Goal: Task Accomplishment & Management: Use online tool/utility

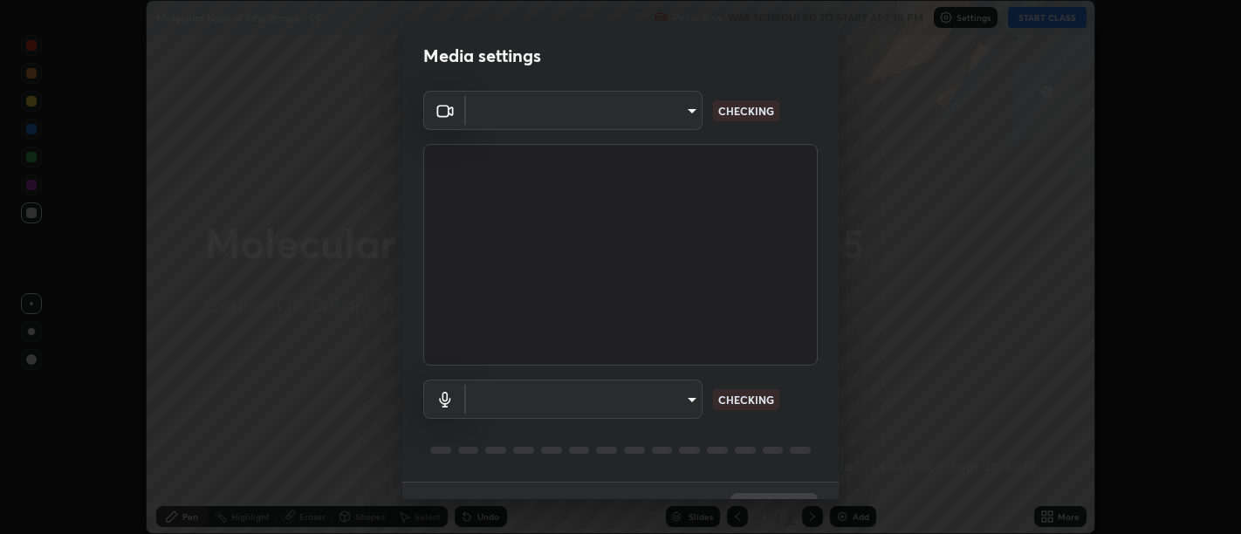
scroll to position [38, 0]
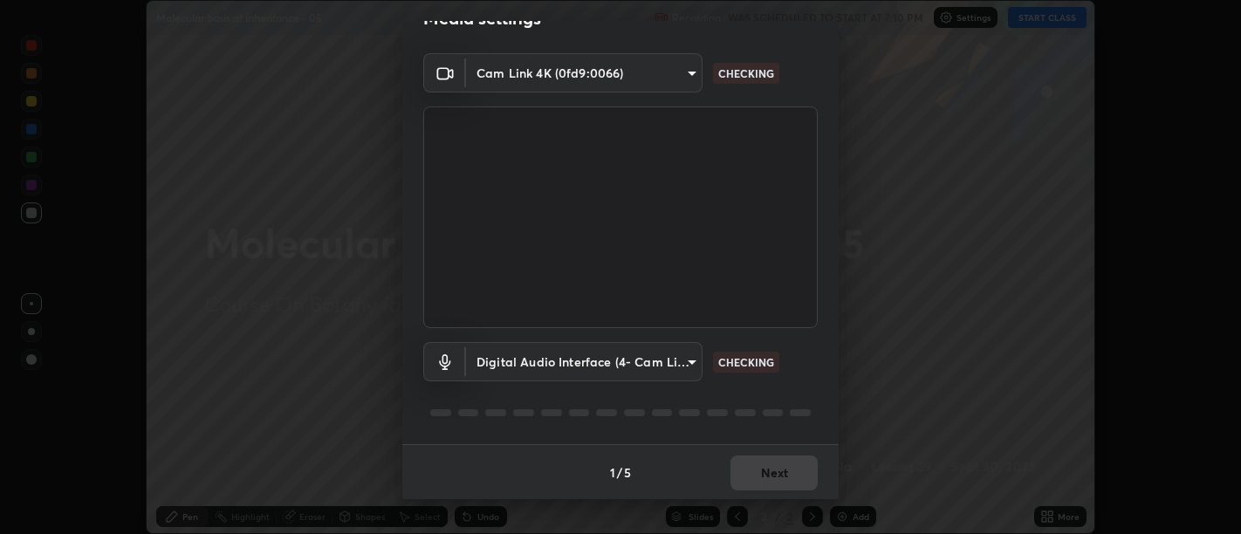
type input "d9b519daceb8a772394af6ea8e45353be5bbf62d8cb1cf3345c472de64055974"
type input "58abe51d7fefdb17ba2419723d43872dcdd823d411622da55c3e9c12cc60ef35"
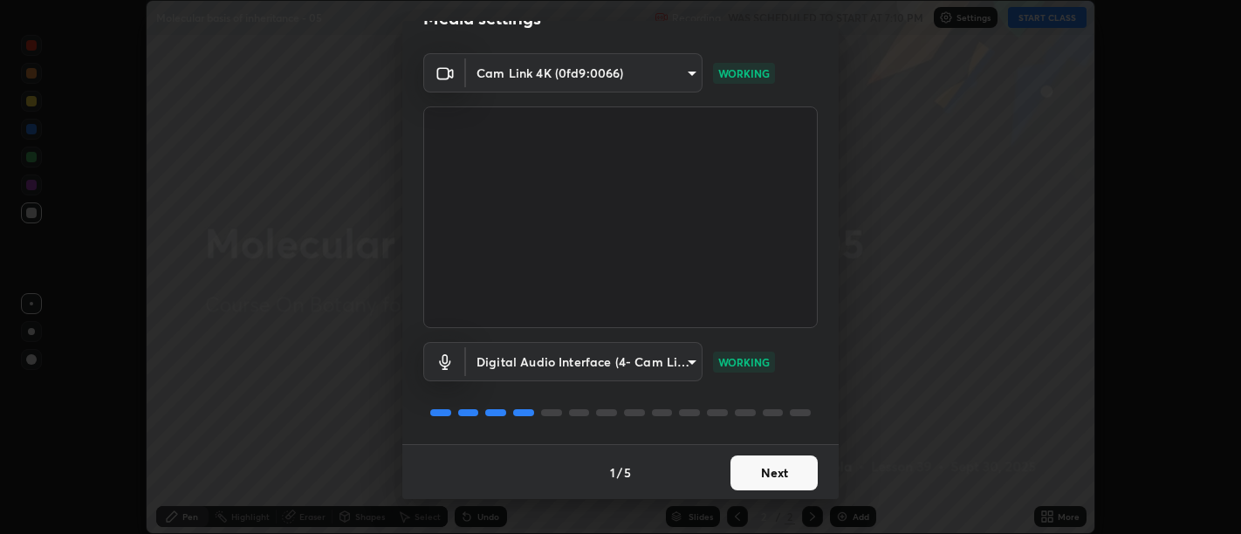
click at [758, 473] on button "Next" at bounding box center [773, 472] width 87 height 35
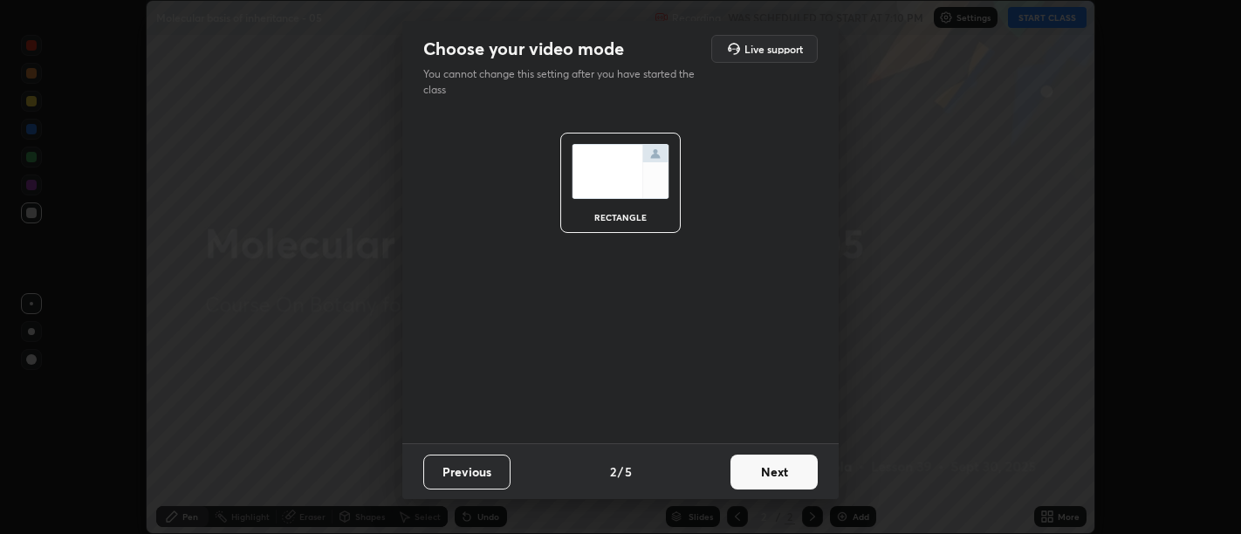
scroll to position [0, 0]
click at [767, 473] on button "Next" at bounding box center [773, 472] width 87 height 35
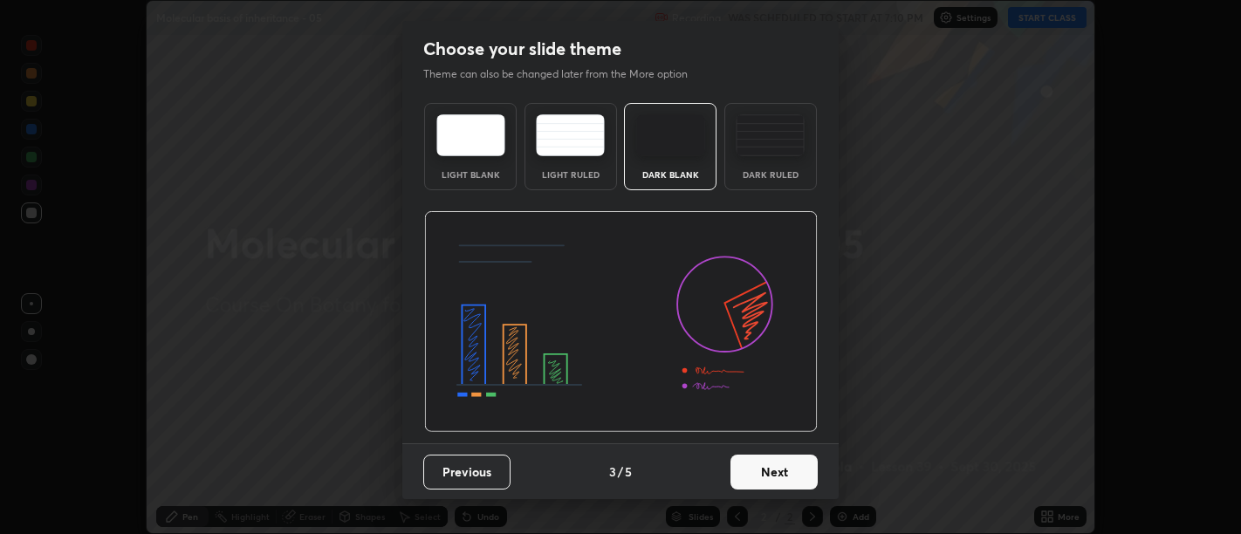
click at [768, 471] on button "Next" at bounding box center [773, 472] width 87 height 35
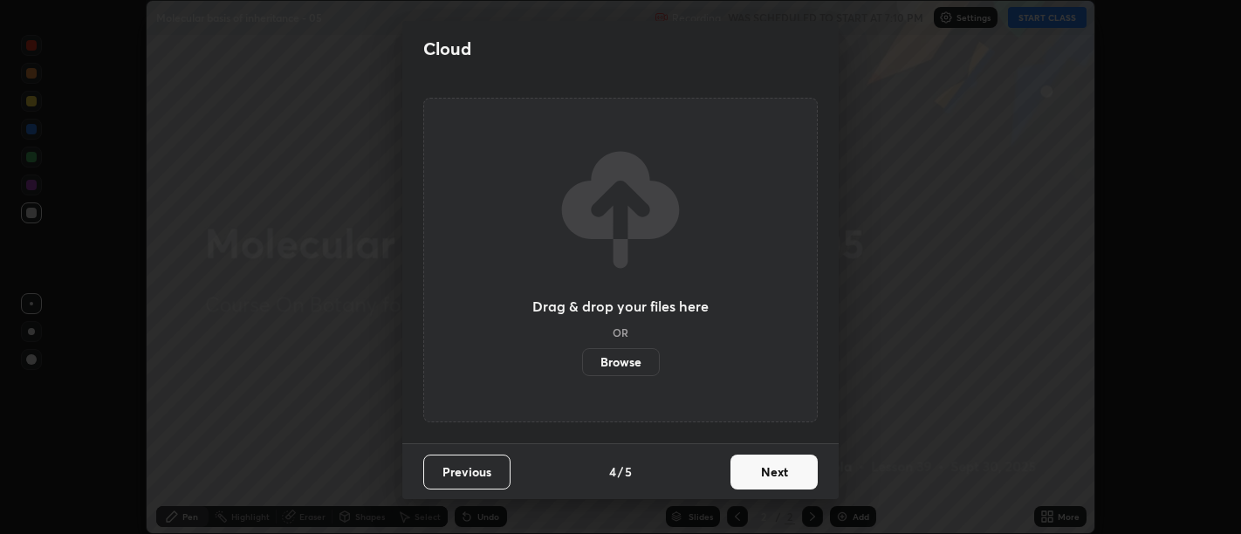
click at [768, 468] on button "Next" at bounding box center [773, 472] width 87 height 35
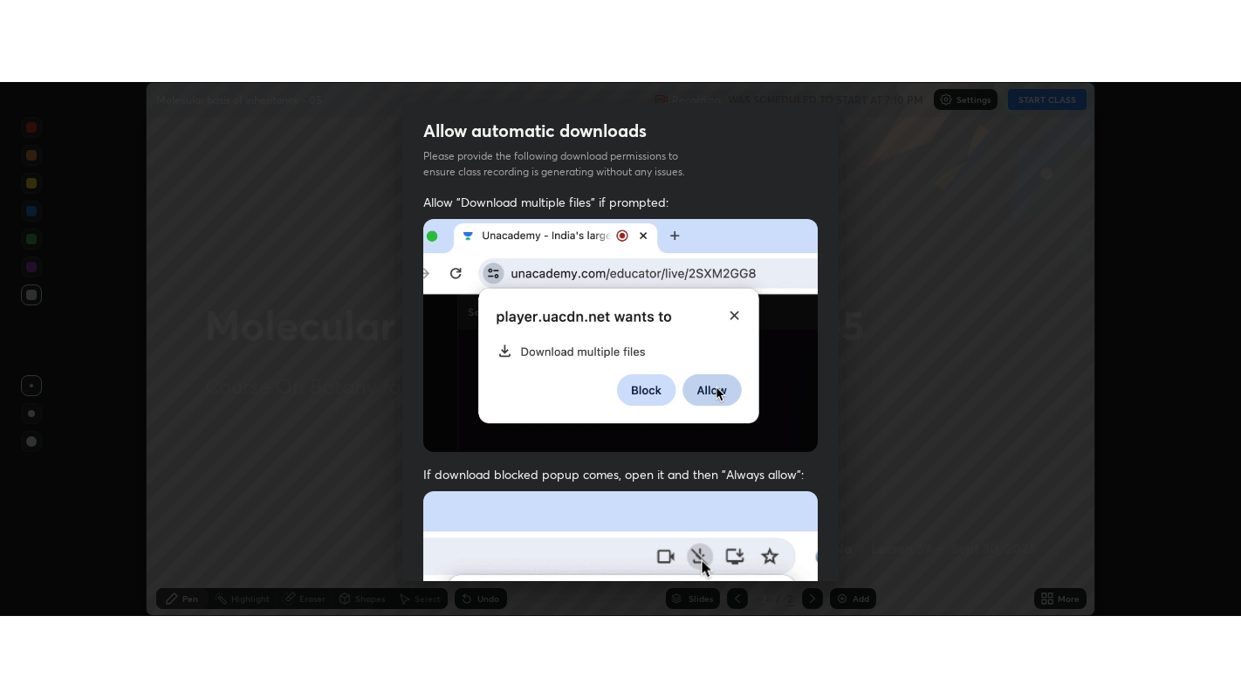
scroll to position [393, 0]
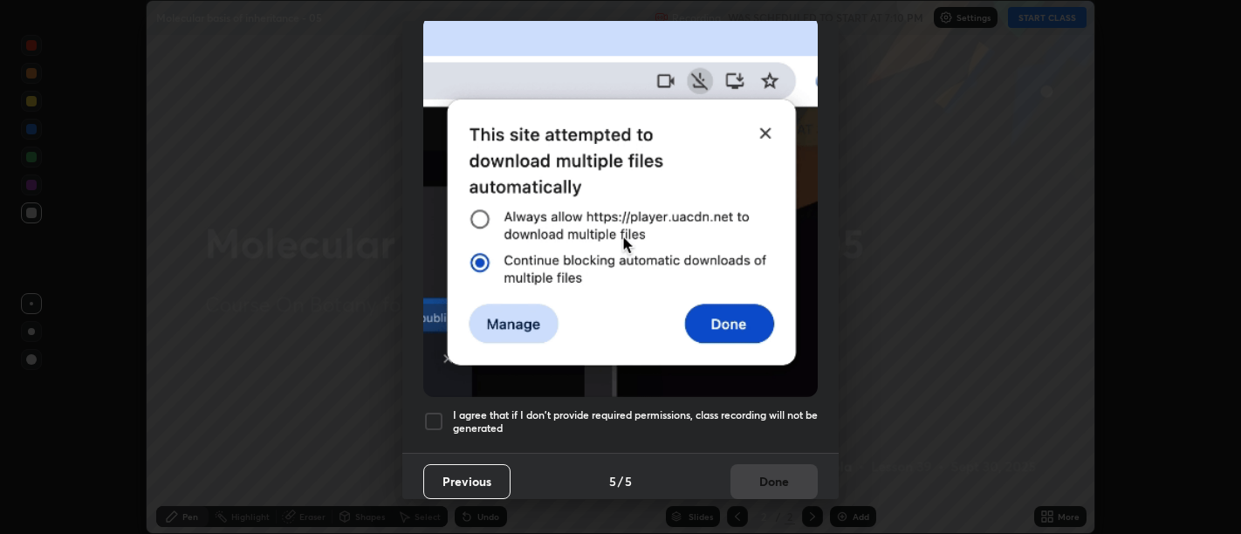
click at [756, 420] on h5 "I agree that if I don't provide required permissions, class recording will not …" at bounding box center [635, 421] width 365 height 27
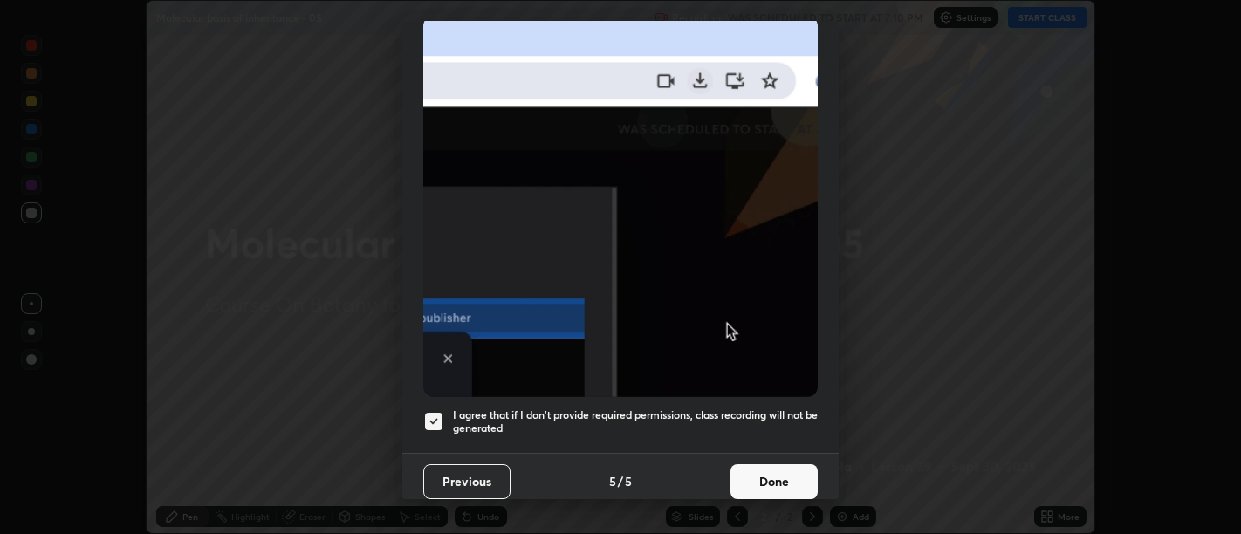
click at [770, 464] on button "Done" at bounding box center [773, 481] width 87 height 35
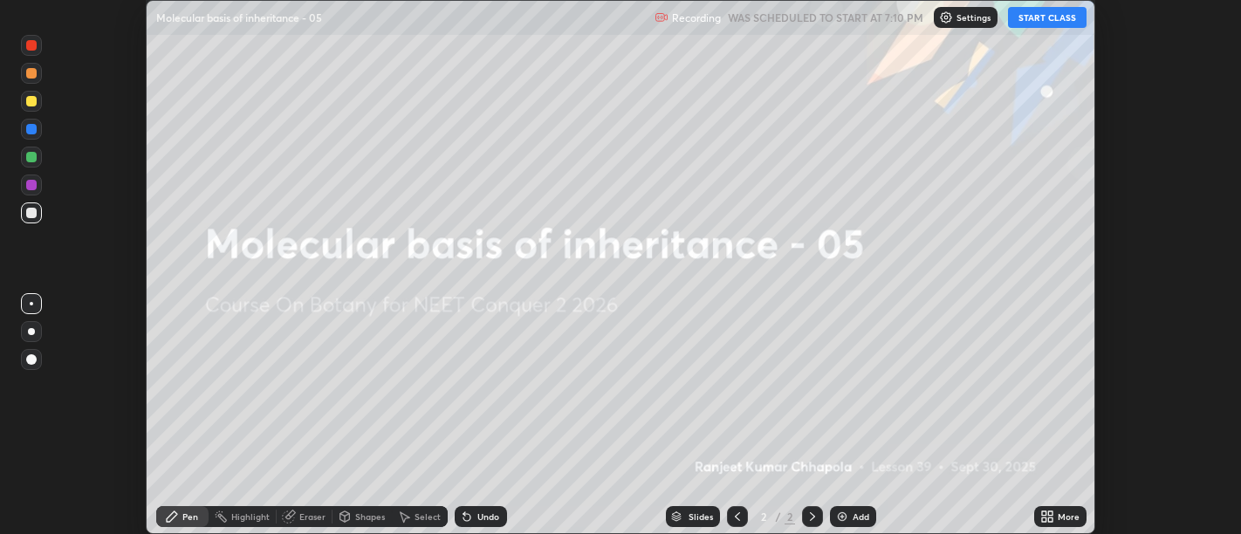
click at [1050, 520] on icon at bounding box center [1050, 519] width 4 height 4
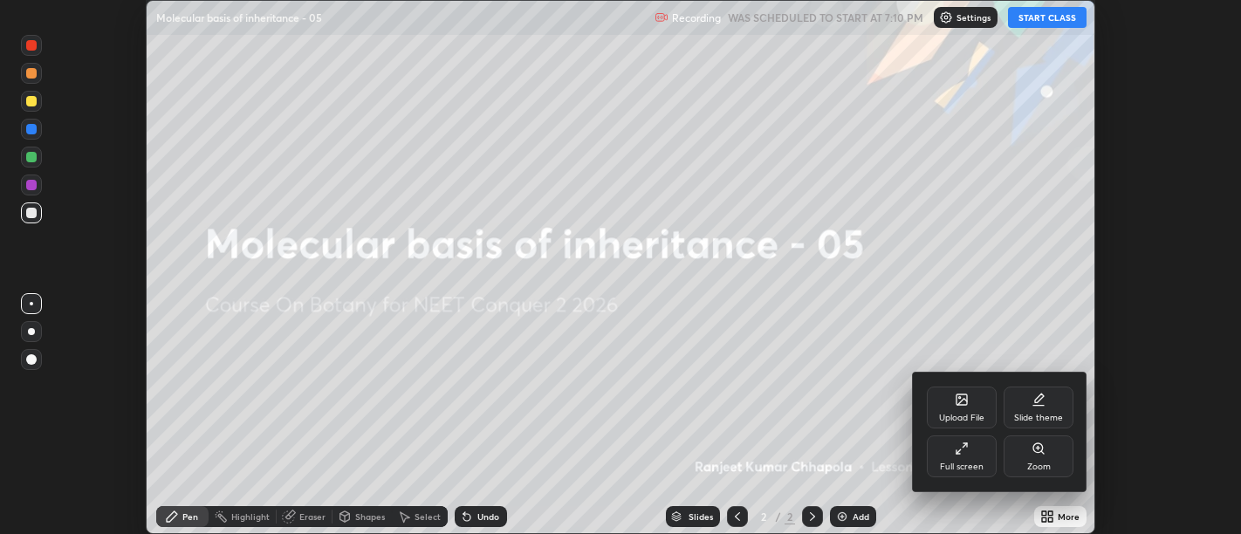
click at [991, 458] on div "Full screen" at bounding box center [962, 456] width 70 height 42
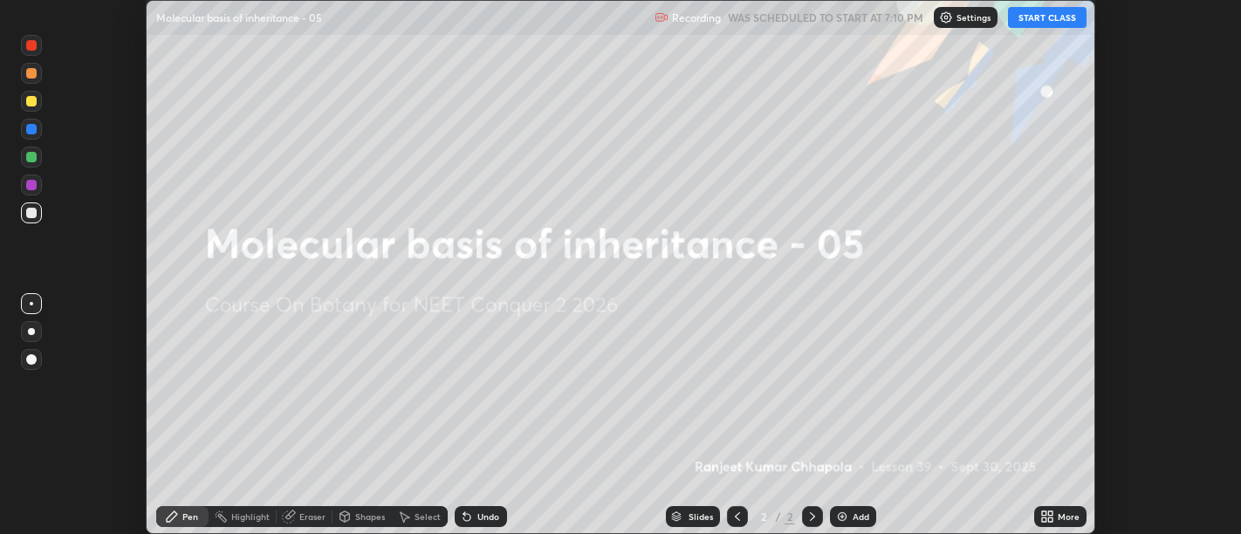
scroll to position [698, 1241]
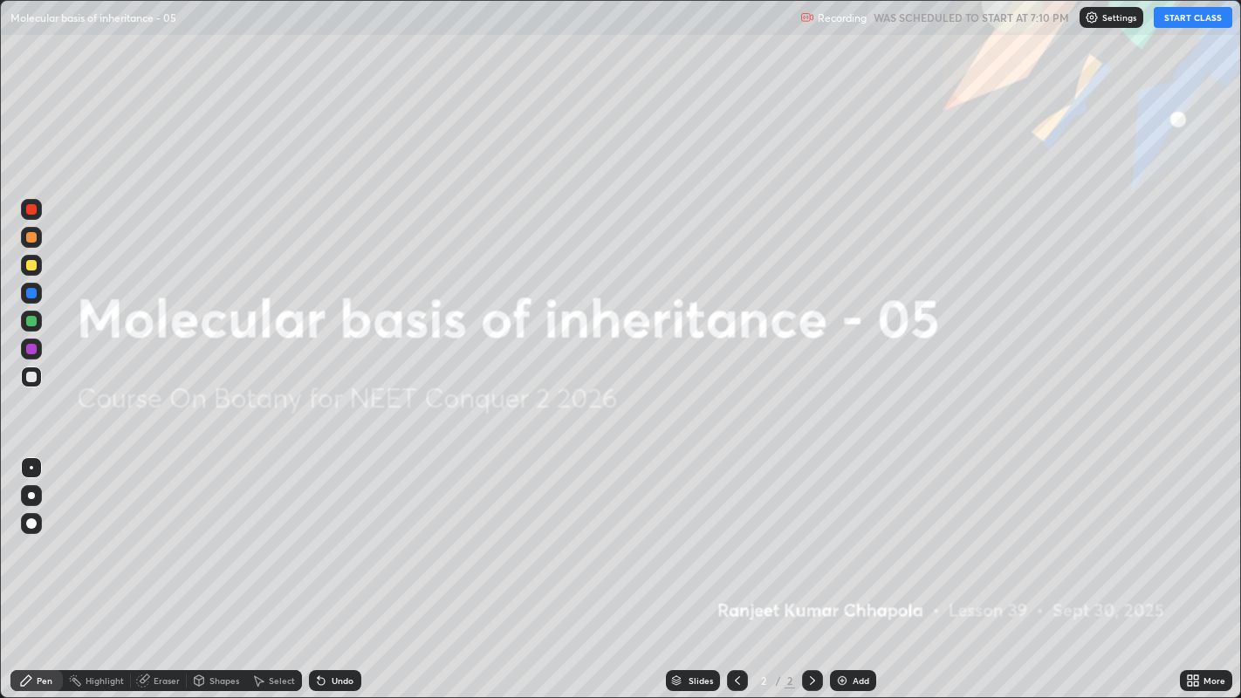
click at [1195, 533] on icon at bounding box center [1195, 683] width 4 height 4
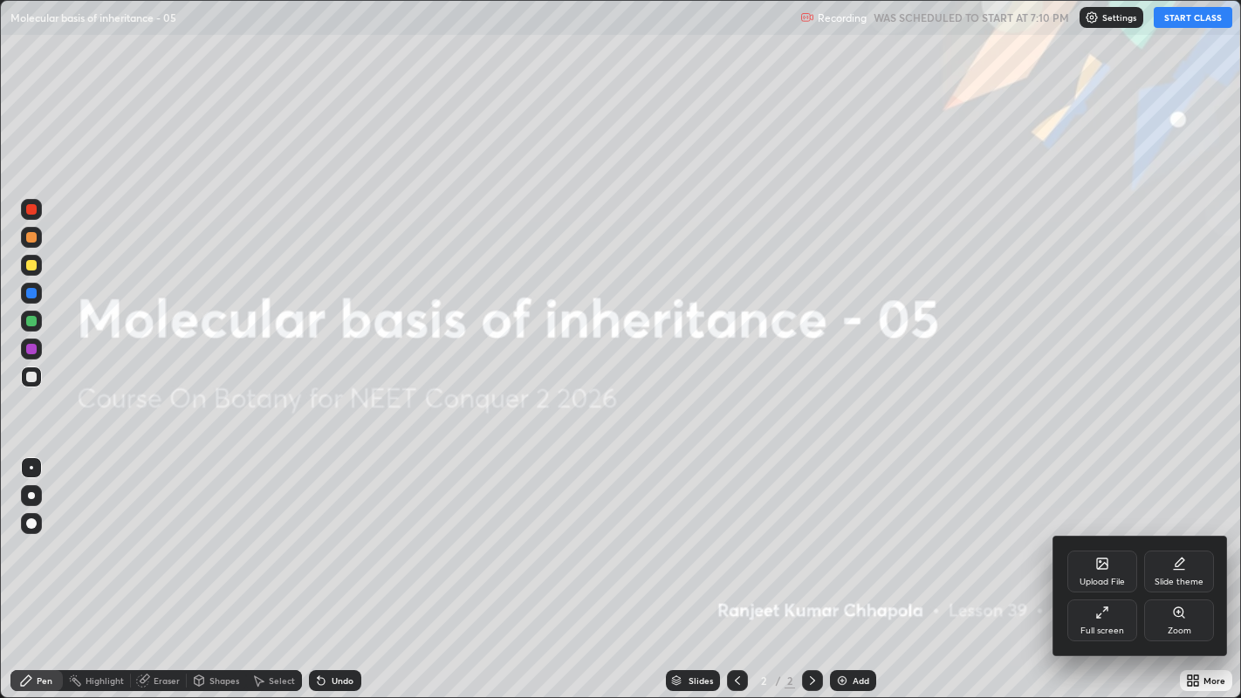
click at [1101, 533] on icon at bounding box center [1102, 612] width 14 height 14
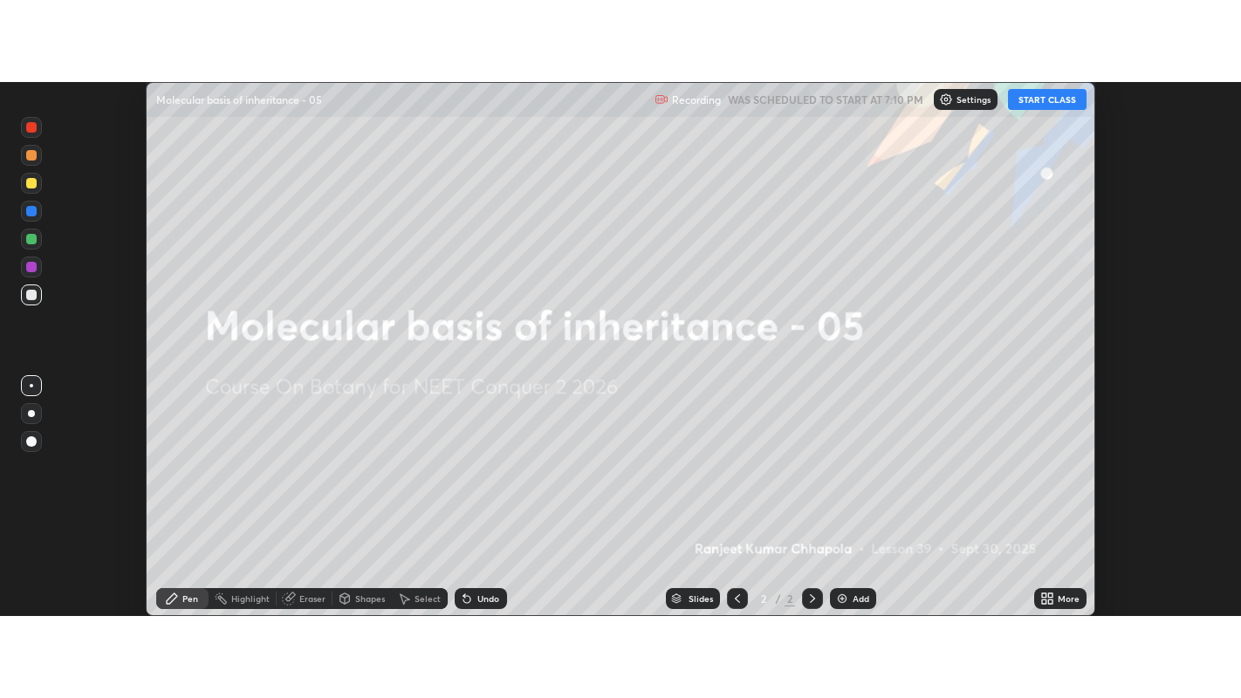
scroll to position [86708, 86002]
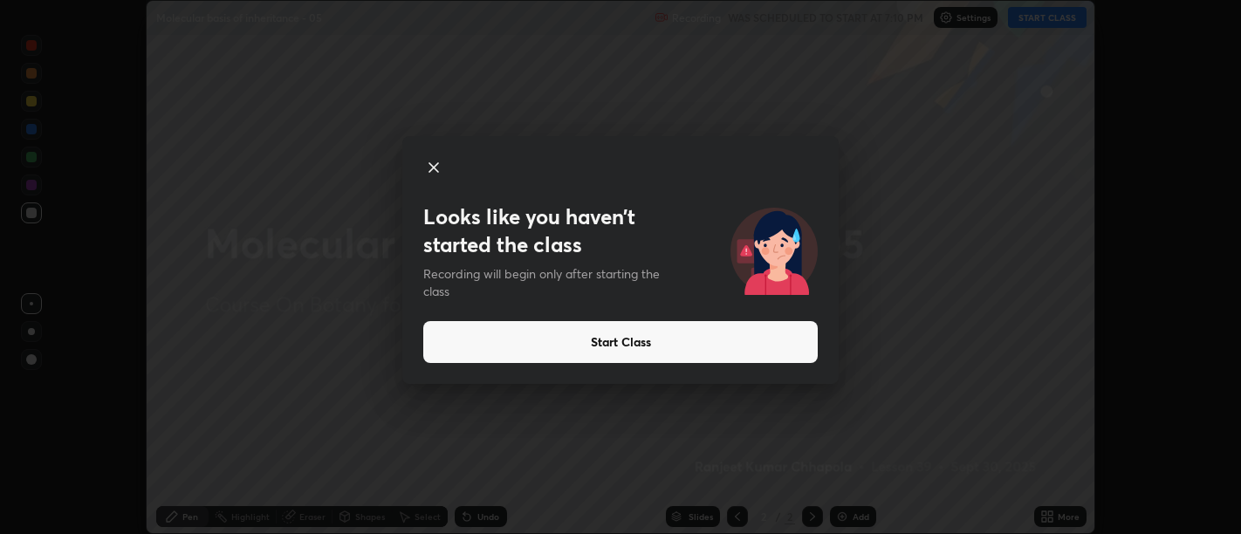
click at [715, 333] on button "Start Class" at bounding box center [620, 342] width 394 height 42
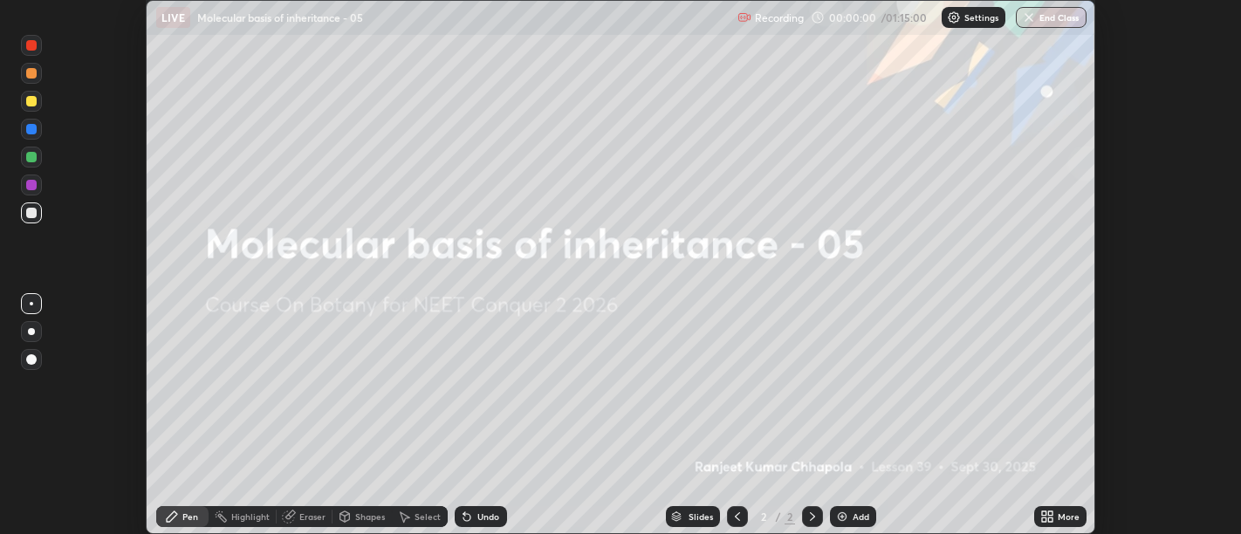
click at [1044, 511] on icon at bounding box center [1044, 513] width 4 height 4
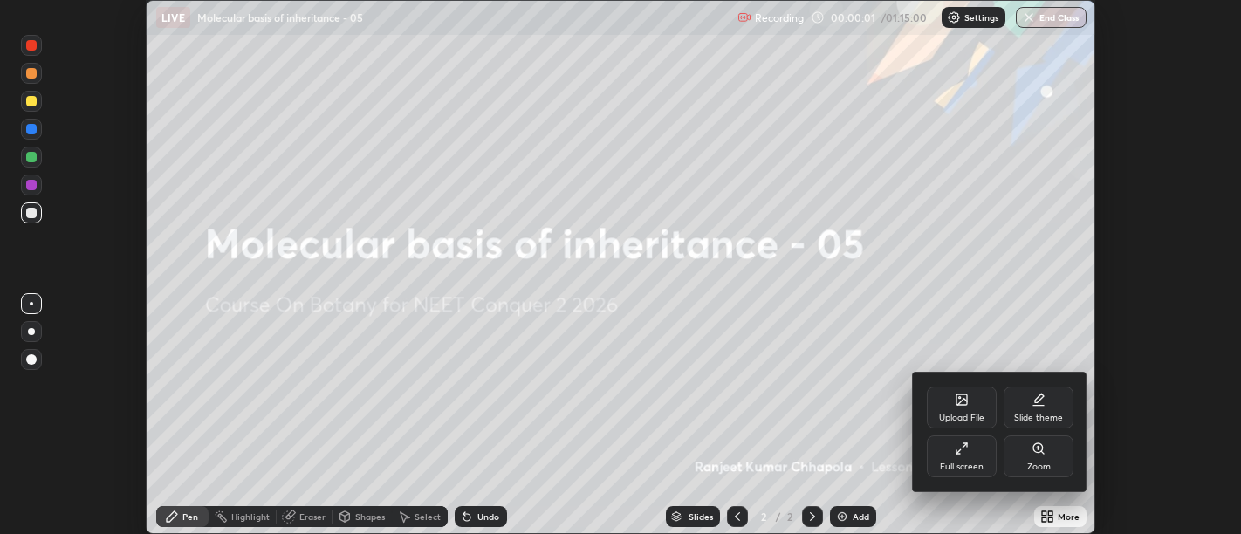
click at [962, 454] on icon at bounding box center [961, 448] width 14 height 14
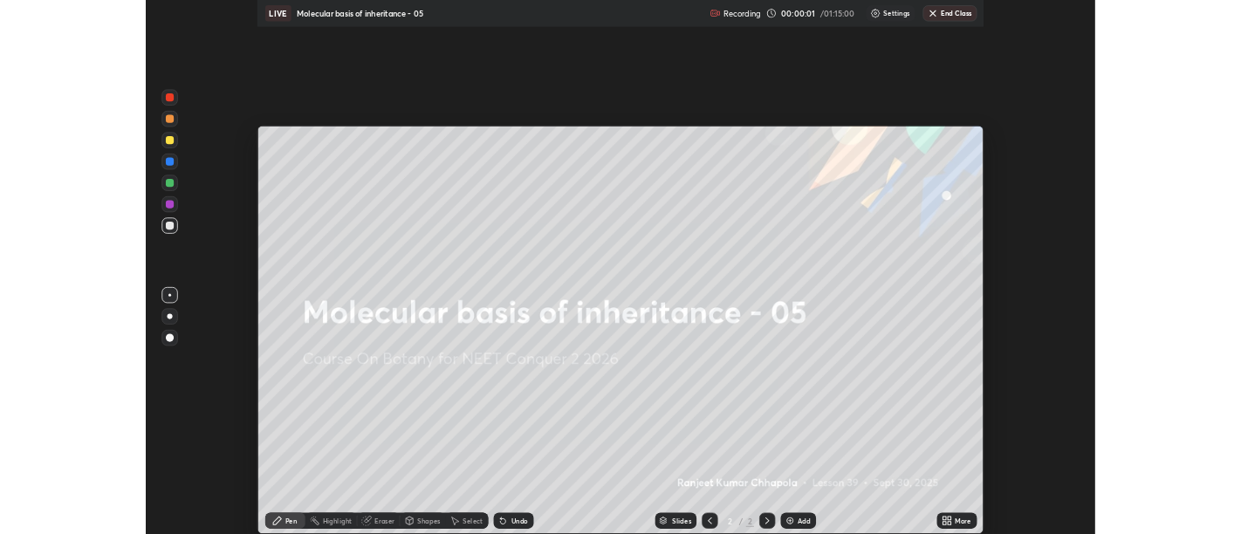
scroll to position [698, 1241]
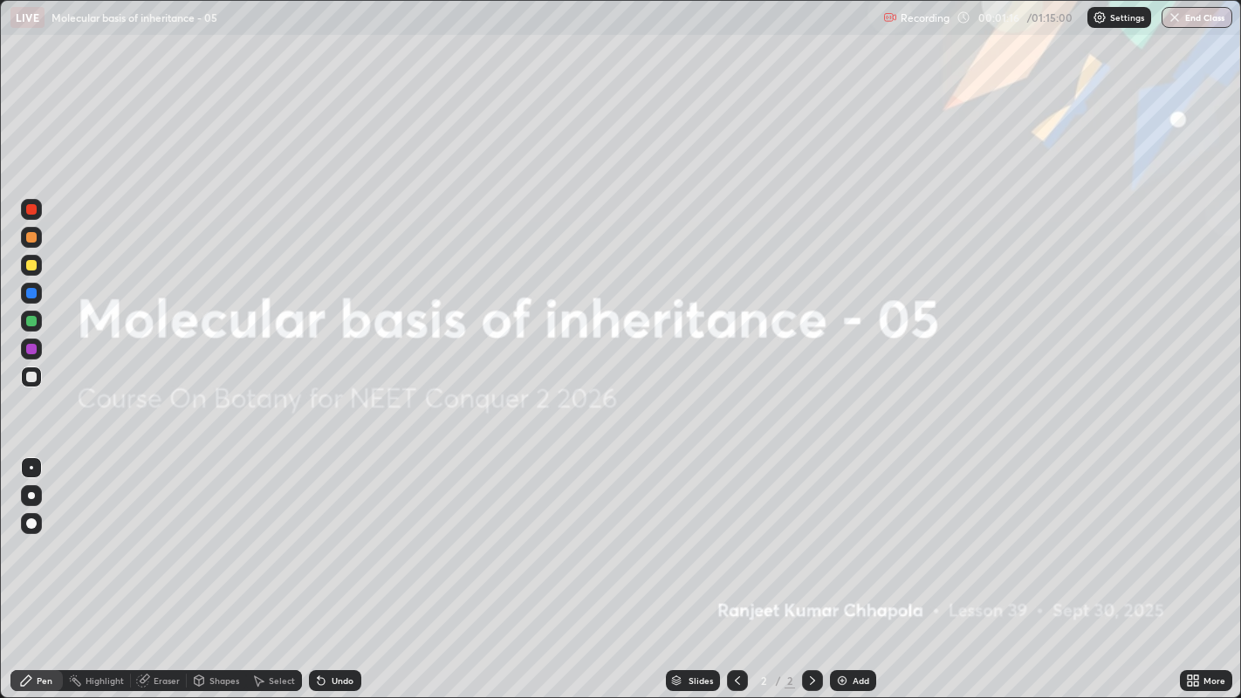
click at [1196, 533] on icon at bounding box center [1195, 683] width 4 height 4
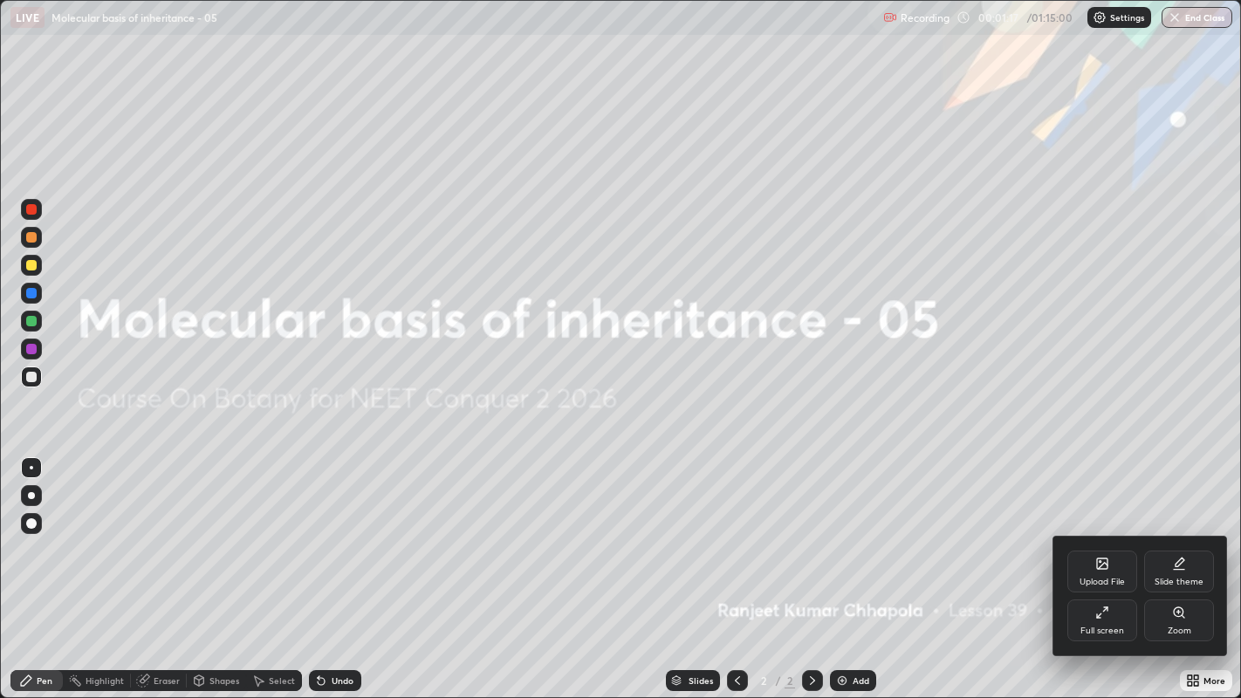
click at [1092, 533] on div "Upload File" at bounding box center [1102, 572] width 70 height 42
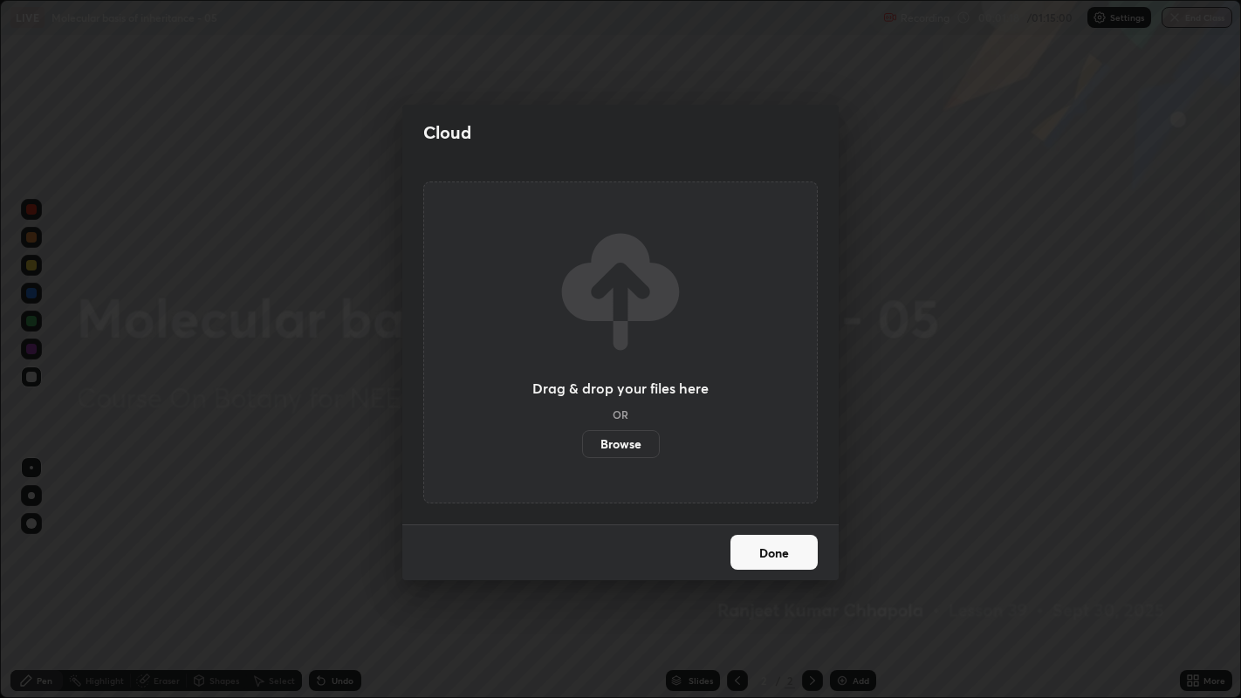
click at [647, 448] on label "Browse" at bounding box center [621, 444] width 78 height 28
click at [582, 448] on input "Browse" at bounding box center [582, 444] width 0 height 28
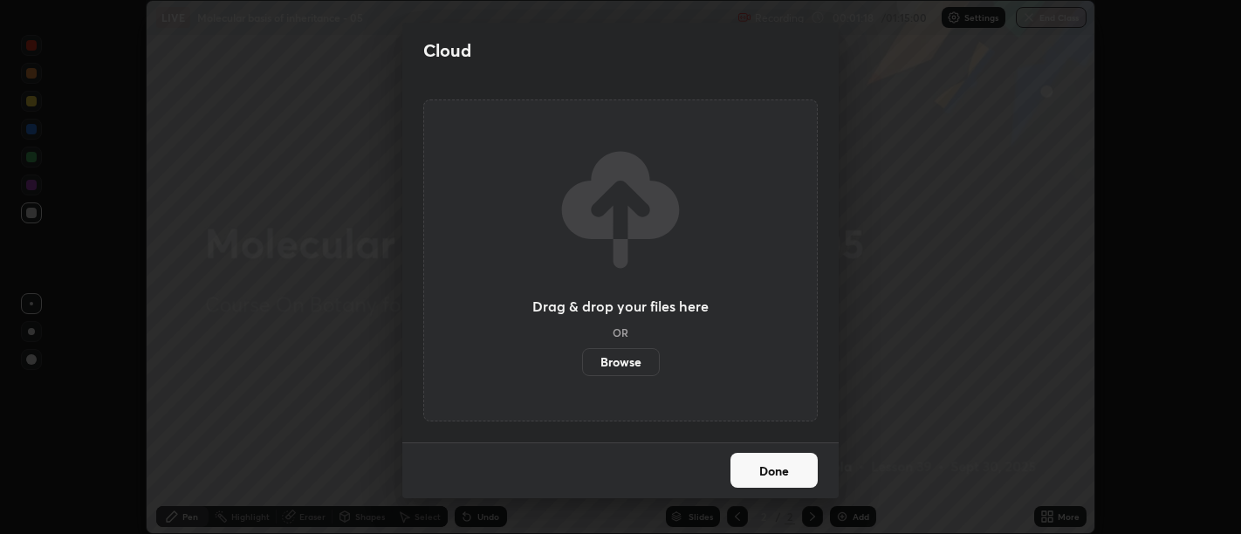
scroll to position [86708, 86002]
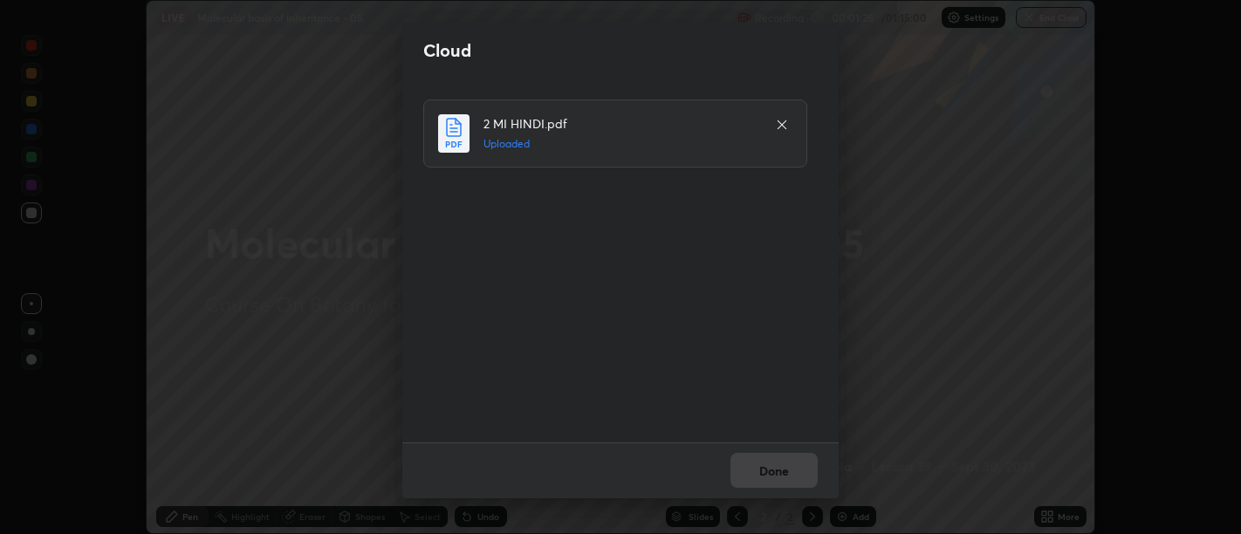
click at [780, 470] on button "Done" at bounding box center [773, 470] width 87 height 35
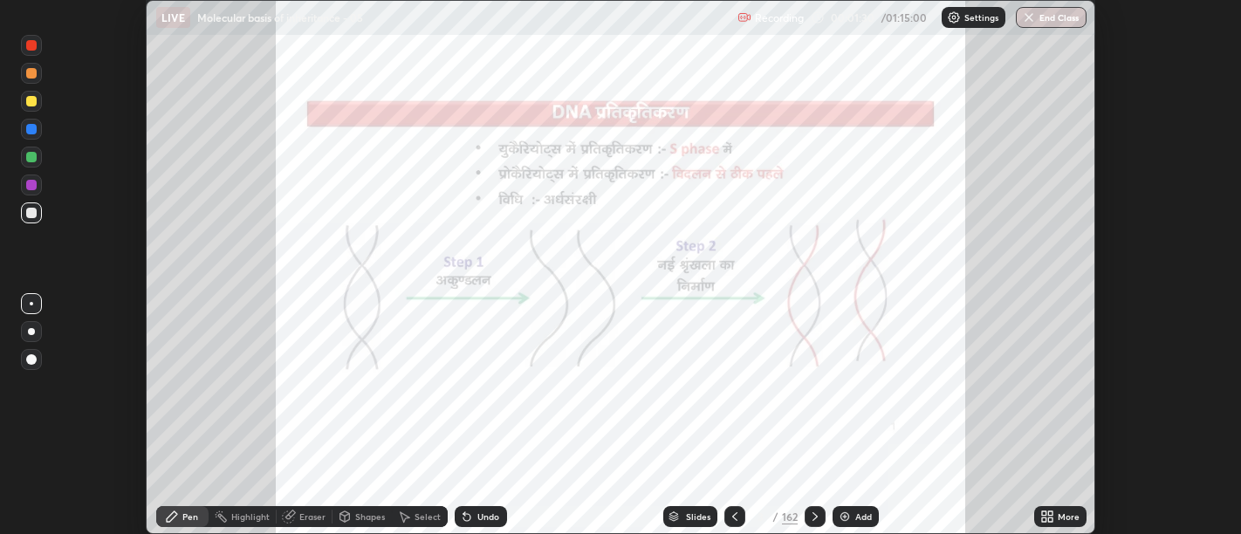
click at [691, 514] on div "Slides" at bounding box center [698, 516] width 24 height 9
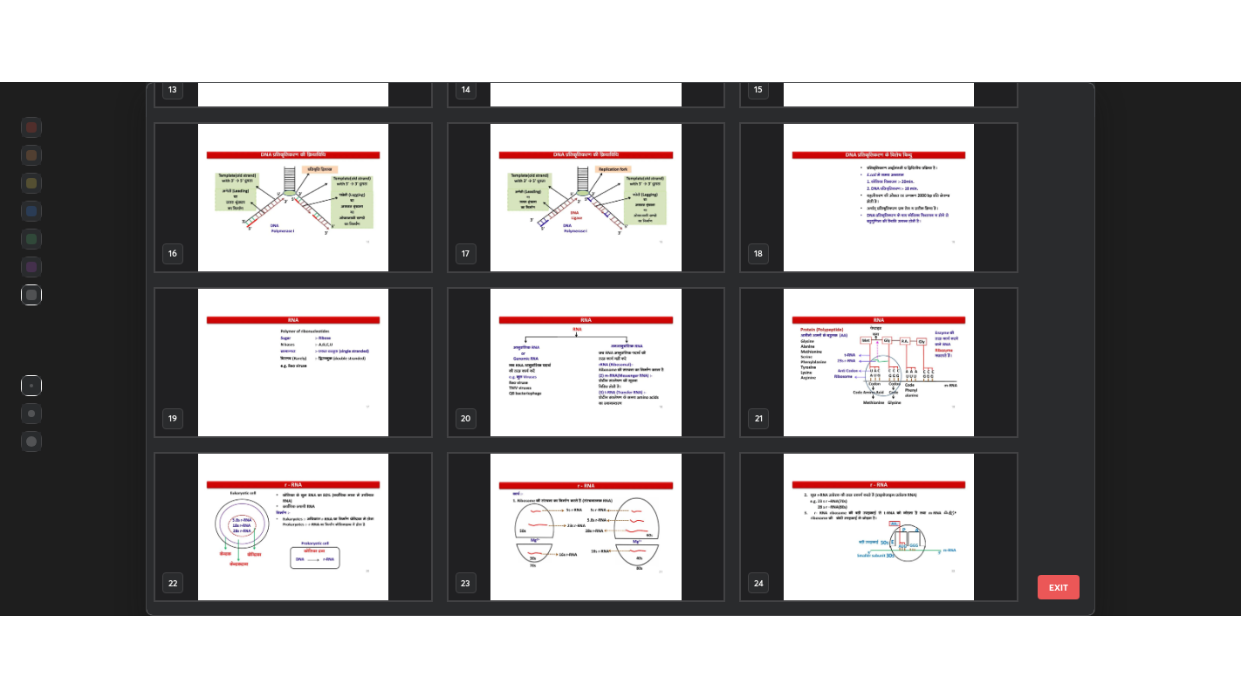
scroll to position [794, 0]
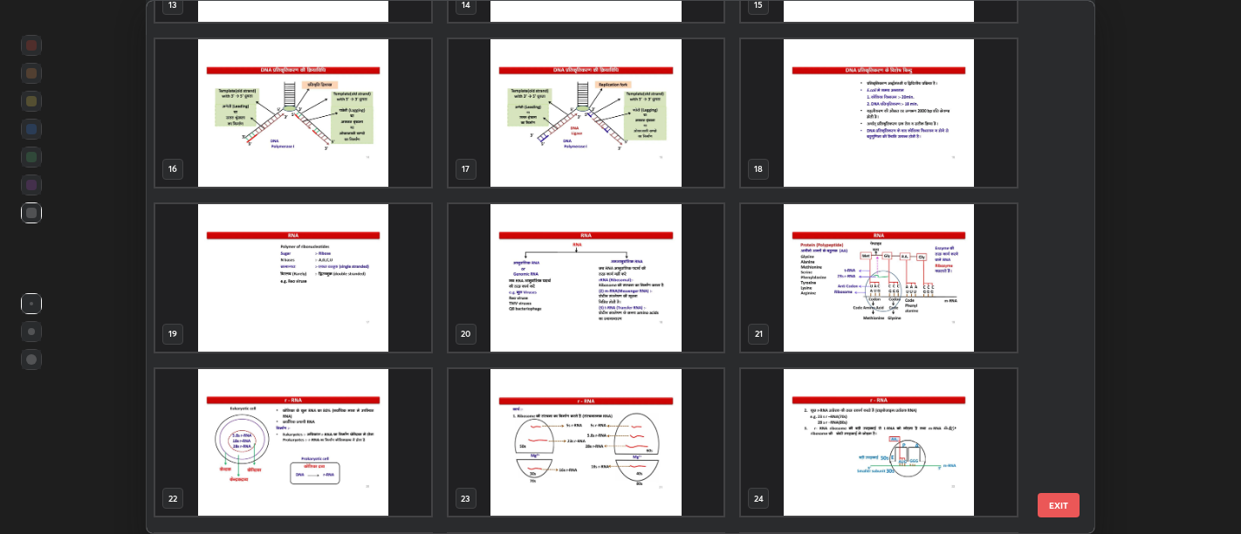
click at [340, 294] on img "grid" at bounding box center [293, 277] width 276 height 147
click at [339, 295] on img "grid" at bounding box center [293, 277] width 276 height 147
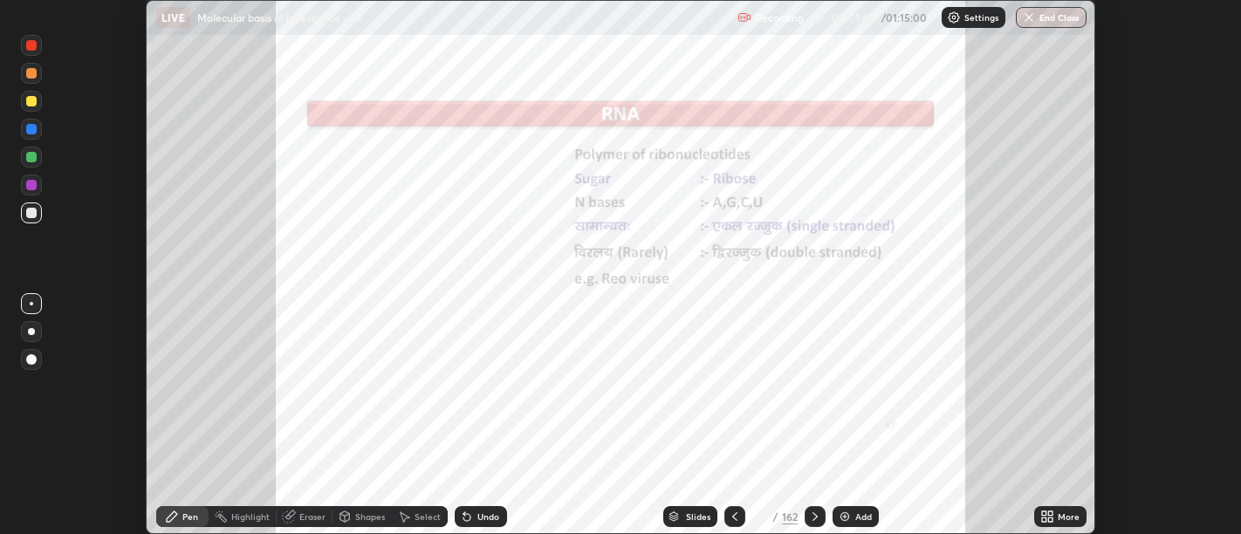
click at [1050, 517] on icon at bounding box center [1050, 519] width 4 height 4
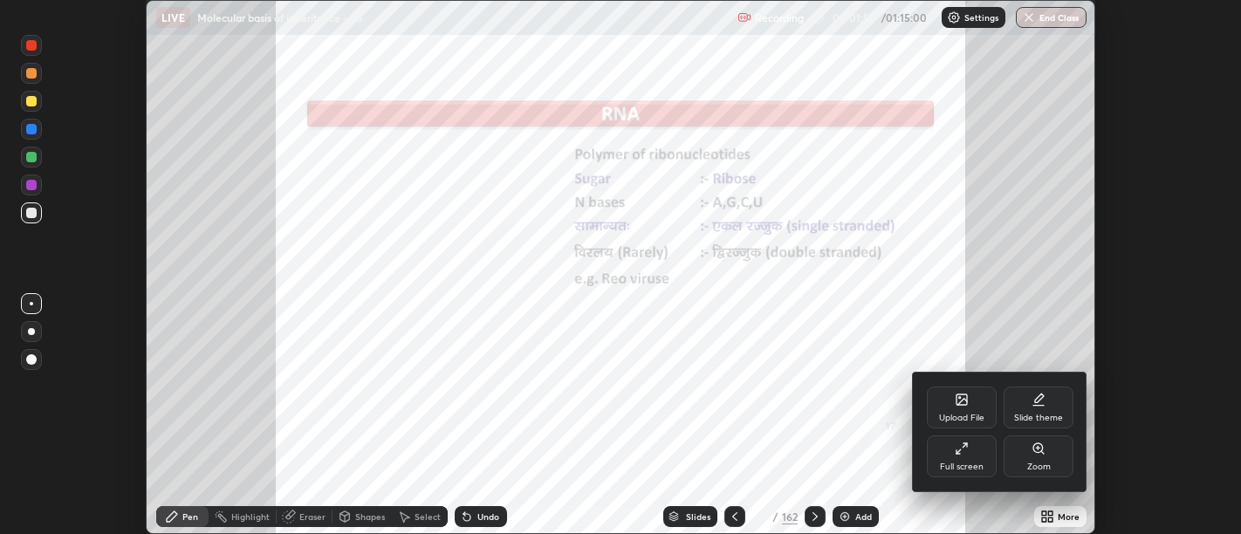
click at [976, 460] on div "Full screen" at bounding box center [962, 456] width 70 height 42
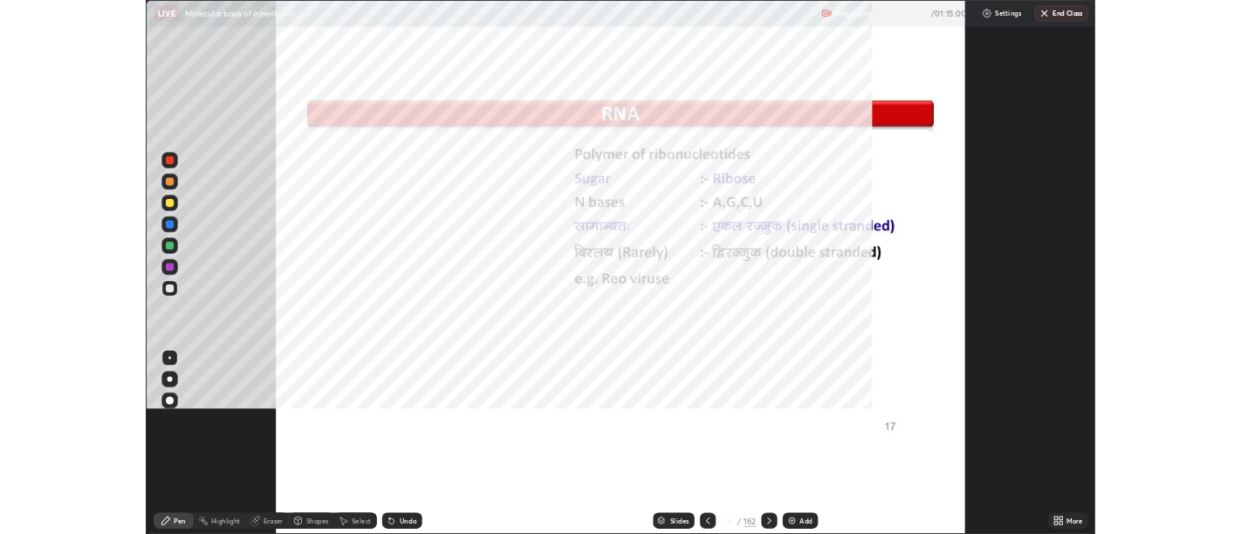
scroll to position [698, 1241]
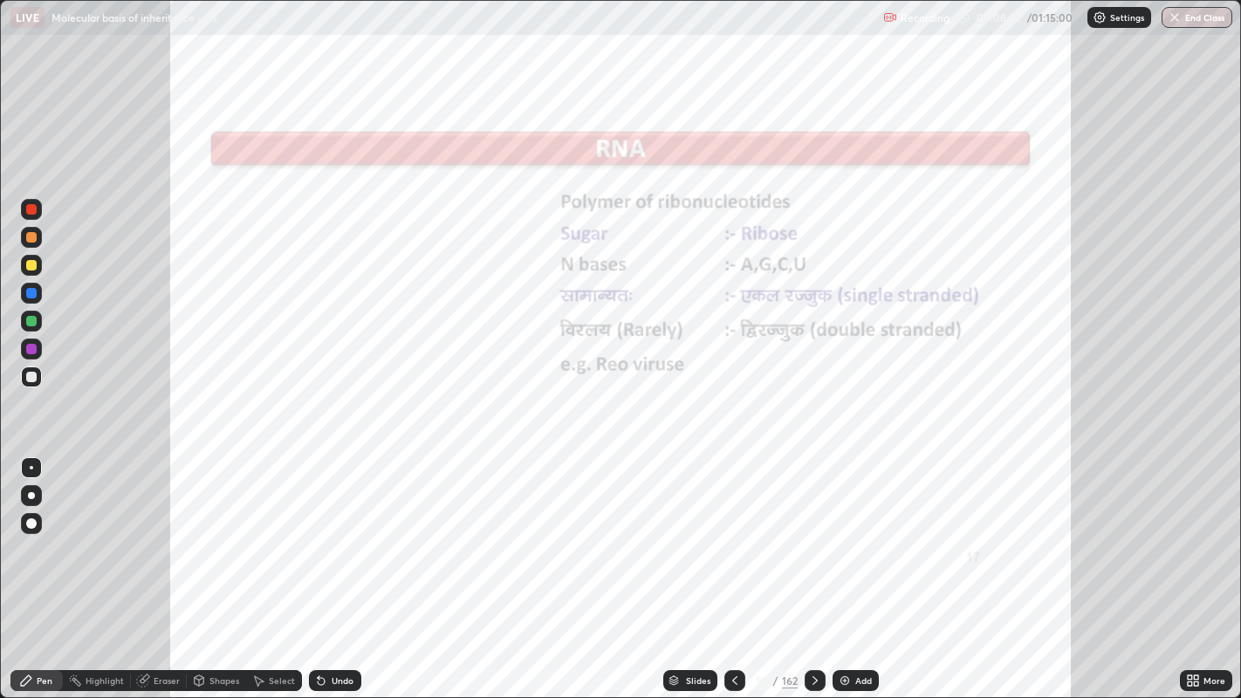
click at [109, 533] on div "Highlight" at bounding box center [104, 680] width 38 height 9
click at [325, 533] on icon at bounding box center [321, 681] width 14 height 14
click at [30, 349] on div at bounding box center [31, 349] width 10 height 10
click at [812, 533] on icon at bounding box center [815, 681] width 14 height 14
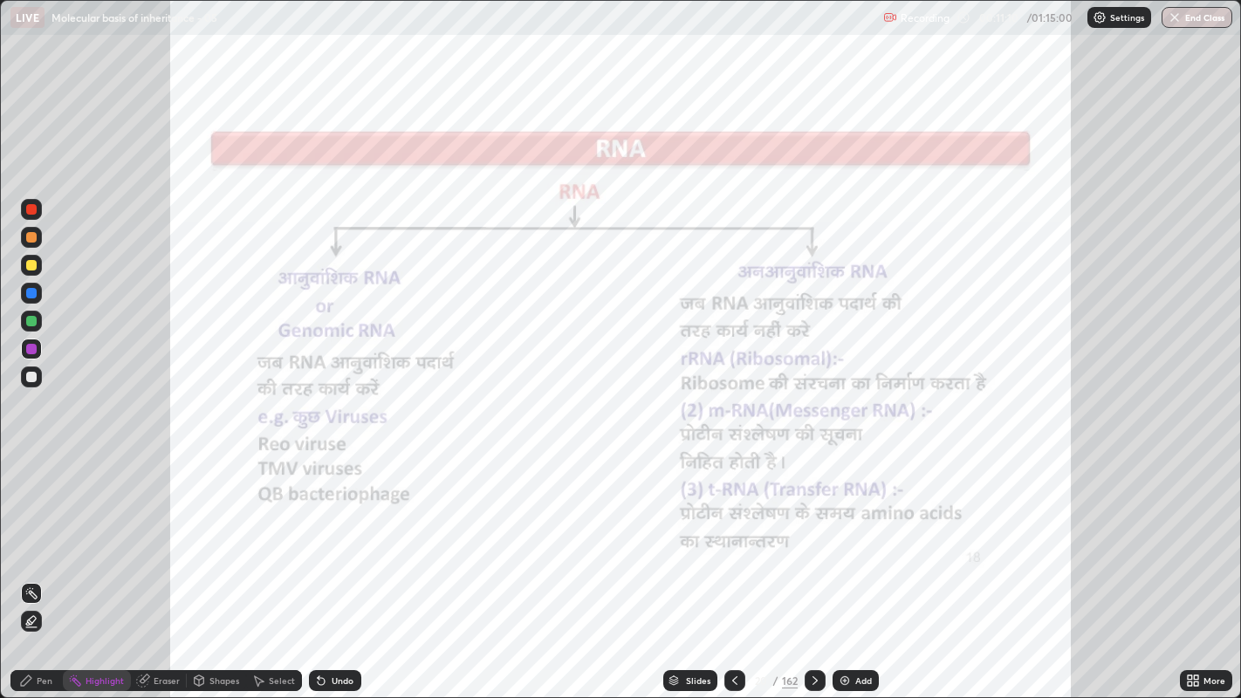
click at [343, 533] on div "Undo" at bounding box center [343, 680] width 22 height 9
click at [30, 533] on icon at bounding box center [31, 621] width 14 height 14
click at [41, 533] on div "Pen" at bounding box center [45, 680] width 16 height 9
click at [94, 533] on div "Highlight" at bounding box center [104, 680] width 38 height 9
click at [33, 533] on div "Pen" at bounding box center [36, 680] width 52 height 21
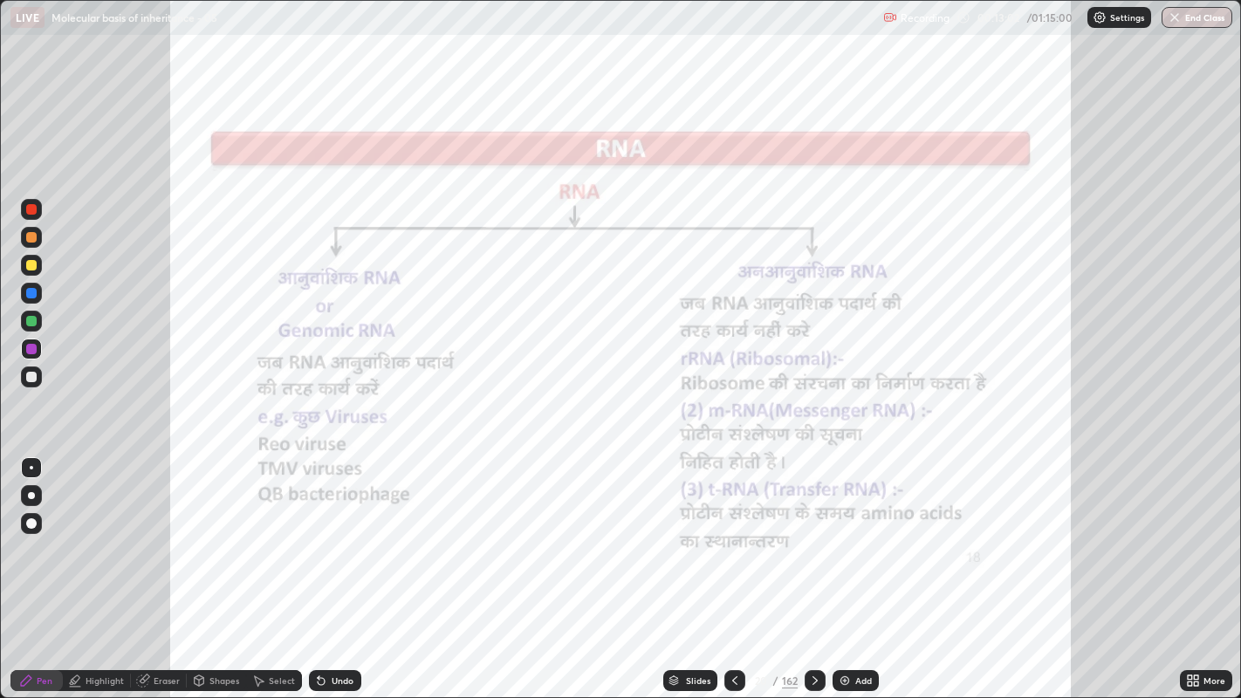
click at [40, 533] on div "Pen" at bounding box center [45, 680] width 16 height 9
click at [32, 317] on div at bounding box center [31, 321] width 10 height 10
click at [94, 533] on div "Highlight" at bounding box center [104, 680] width 38 height 9
click at [812, 533] on icon at bounding box center [815, 681] width 14 height 14
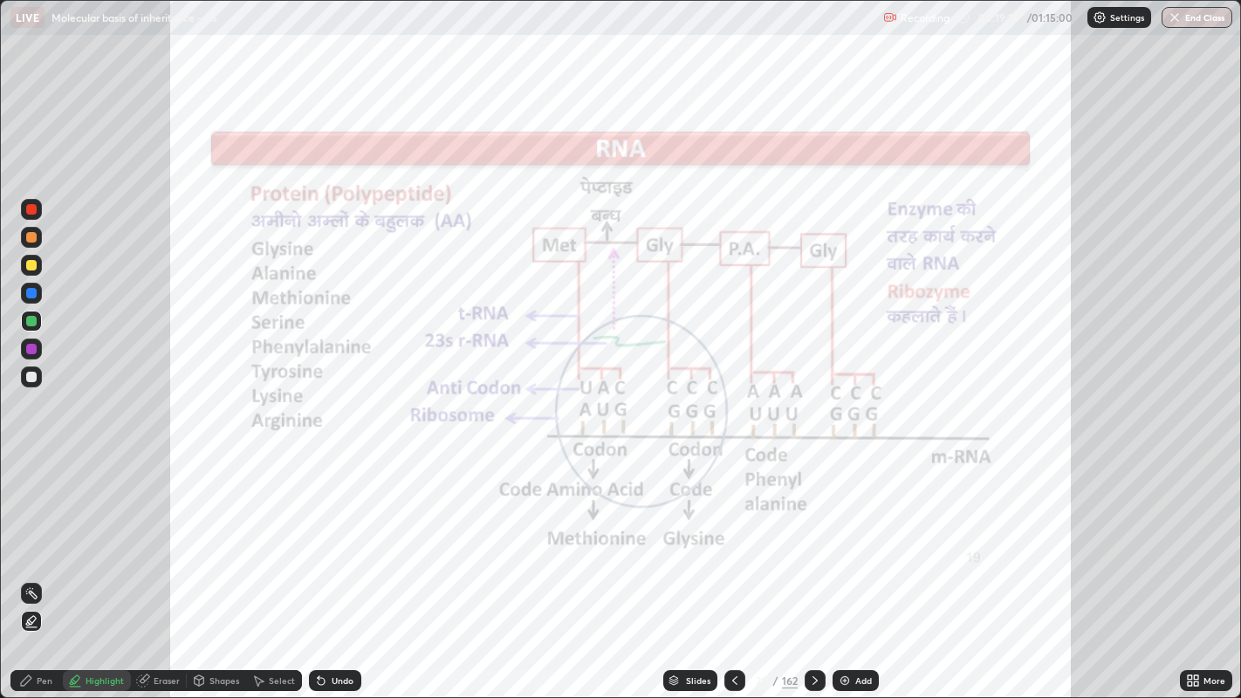
click at [27, 350] on div at bounding box center [31, 349] width 10 height 10
click at [32, 533] on icon at bounding box center [31, 593] width 14 height 14
click at [32, 533] on icon at bounding box center [31, 621] width 14 height 14
click at [31, 265] on div at bounding box center [31, 265] width 10 height 10
click at [33, 291] on div at bounding box center [31, 293] width 10 height 10
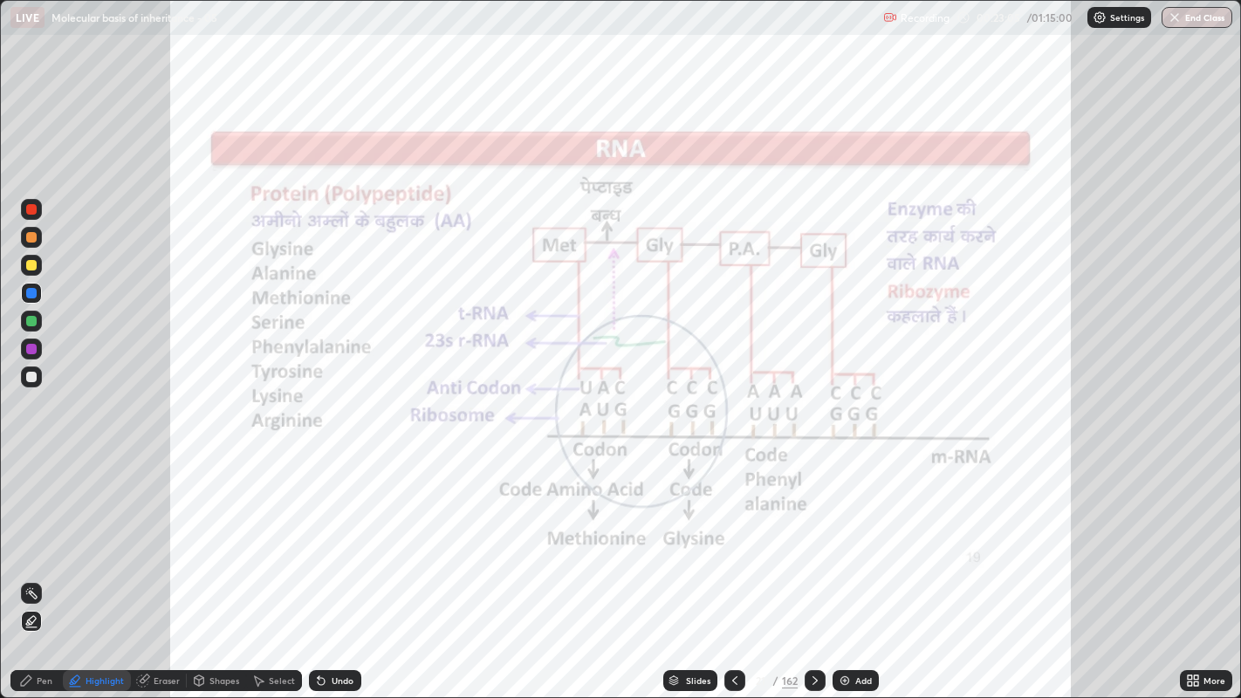
click at [333, 533] on div "Undo" at bounding box center [343, 680] width 22 height 9
click at [33, 533] on div "Pen" at bounding box center [36, 680] width 52 height 21
click at [323, 533] on icon at bounding box center [321, 681] width 7 height 7
click at [329, 533] on div "Undo" at bounding box center [335, 680] width 52 height 21
click at [326, 533] on div "Undo" at bounding box center [335, 680] width 52 height 21
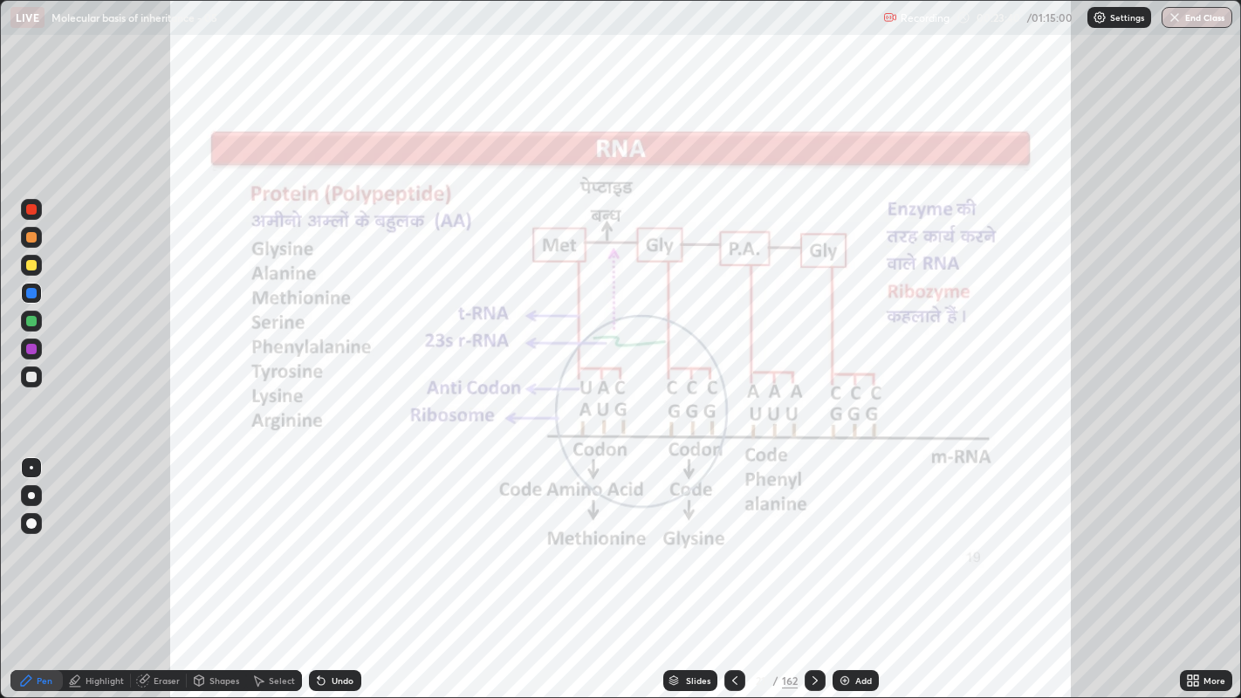
click at [269, 533] on div "Select" at bounding box center [274, 680] width 56 height 21
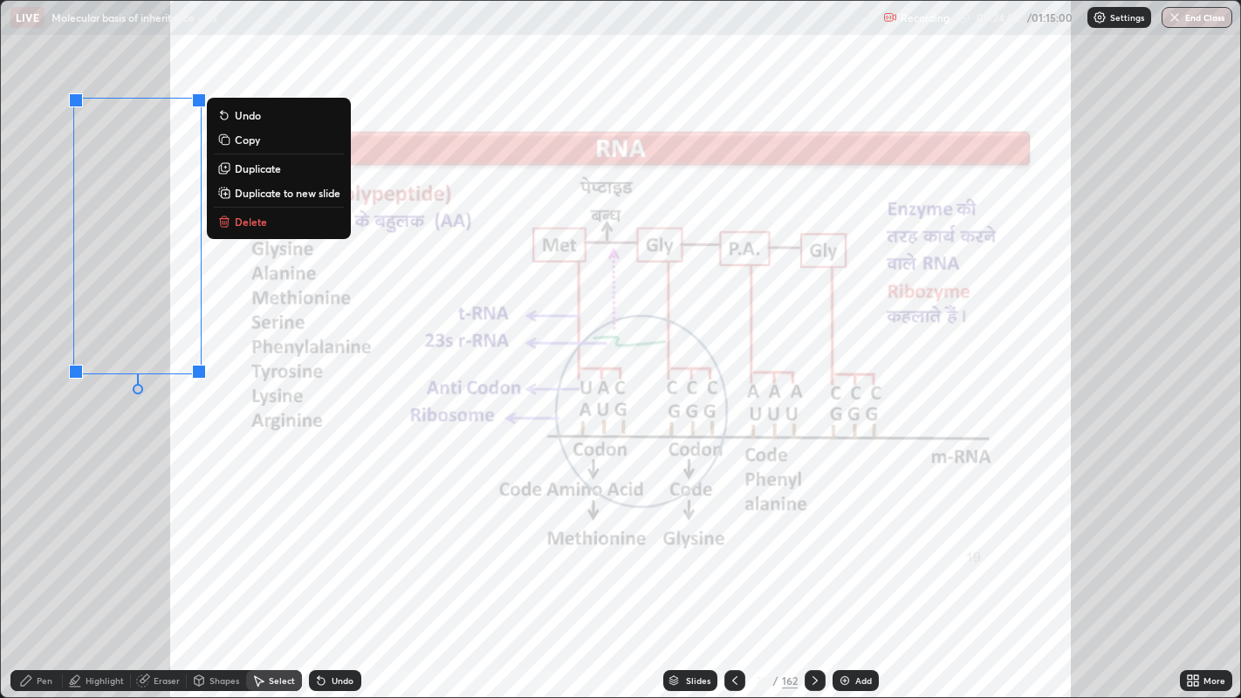
click at [44, 533] on div "Pen" at bounding box center [45, 680] width 16 height 9
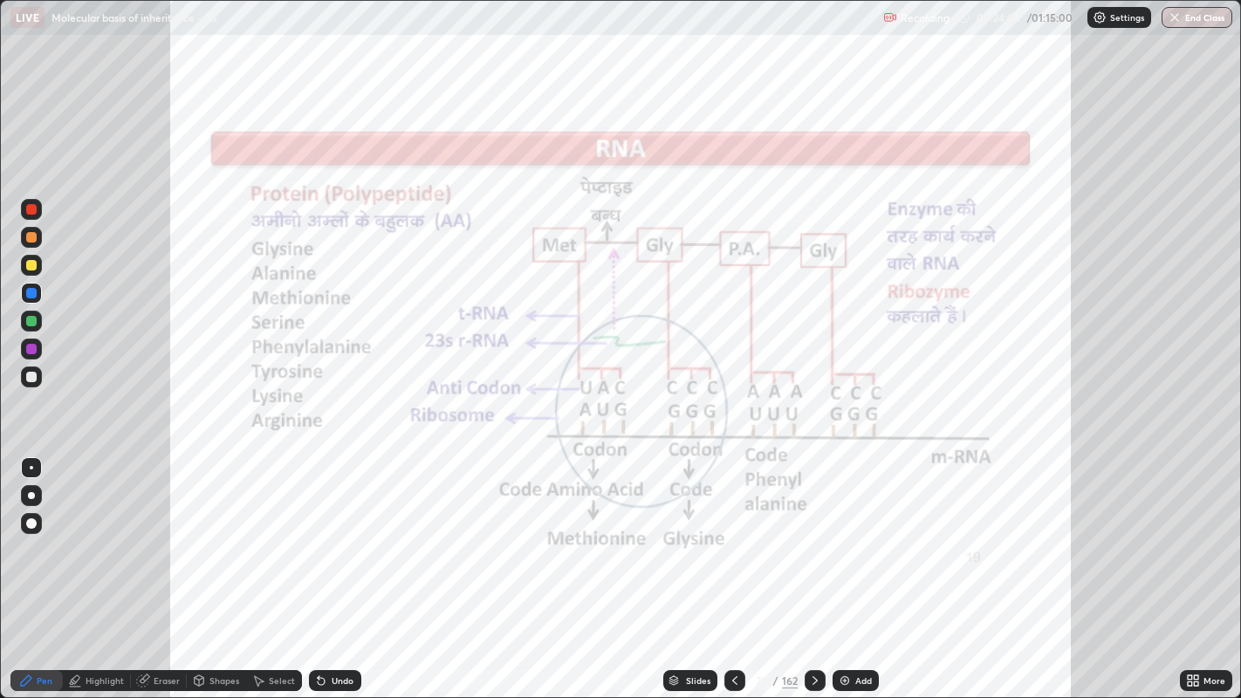
click at [86, 533] on div "Highlight" at bounding box center [104, 680] width 38 height 9
click at [38, 533] on div "Pen" at bounding box center [45, 680] width 16 height 9
click at [89, 533] on div "Highlight" at bounding box center [104, 680] width 38 height 9
click at [33, 533] on icon at bounding box center [31, 593] width 14 height 14
click at [811, 533] on icon at bounding box center [815, 681] width 14 height 14
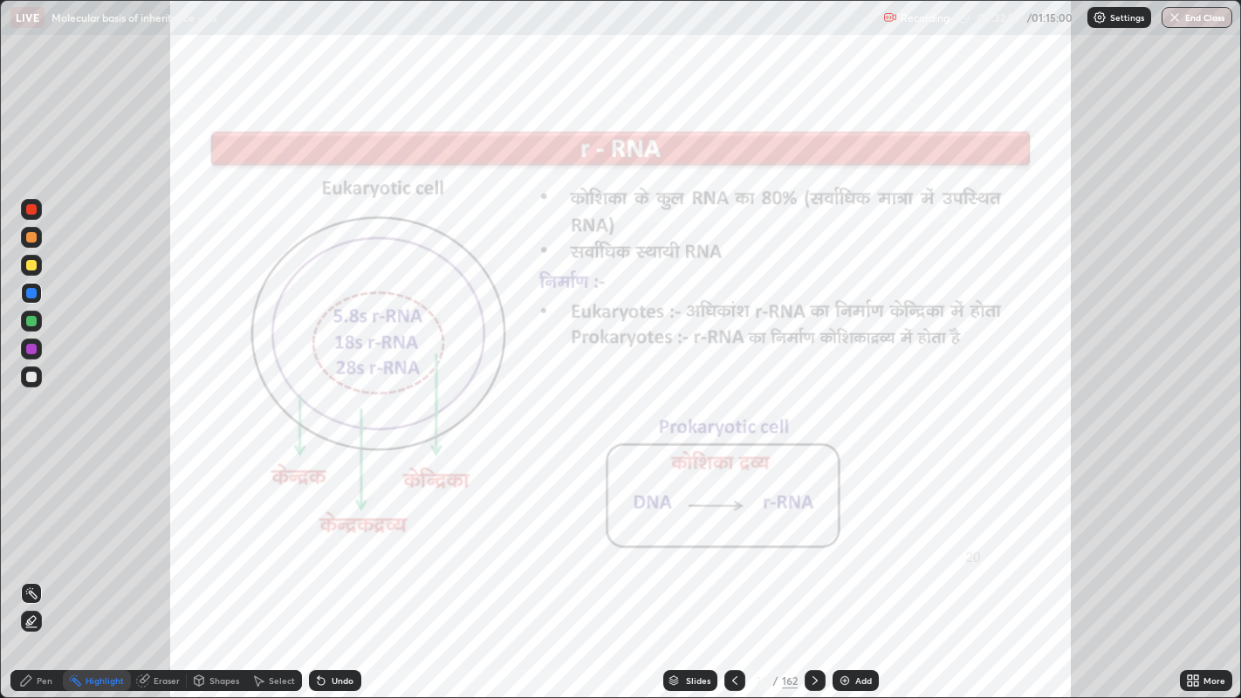
click at [814, 533] on icon at bounding box center [814, 680] width 5 height 9
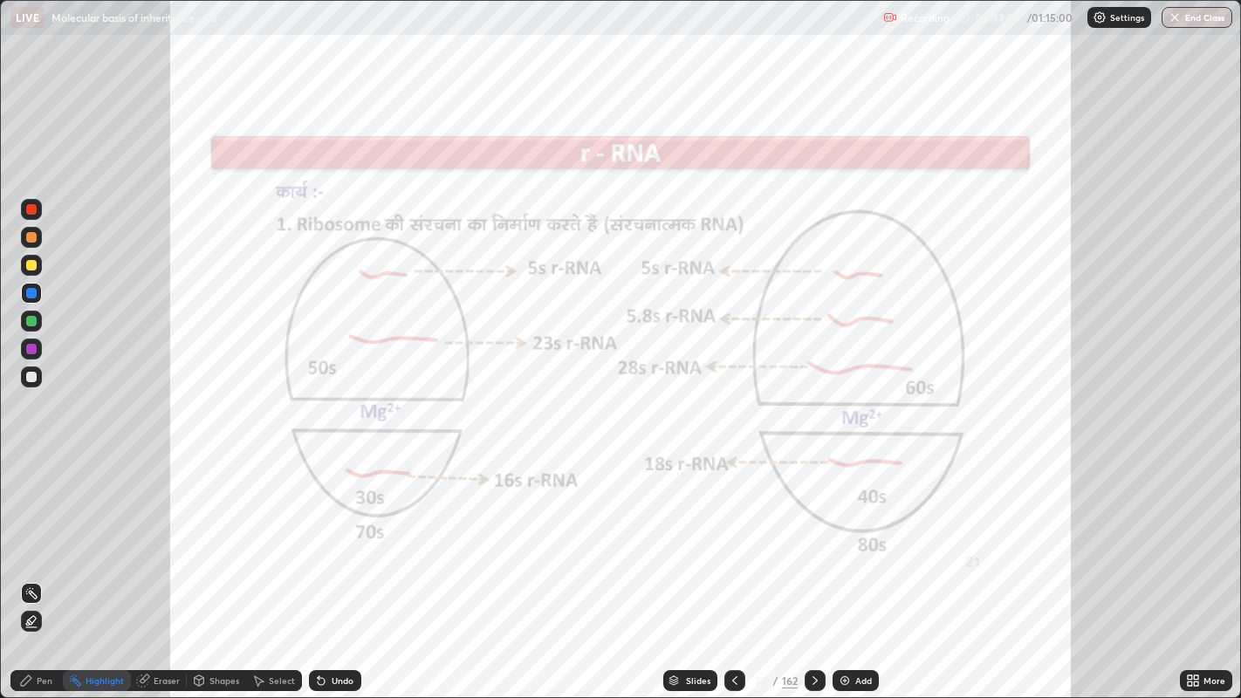
click at [733, 533] on icon at bounding box center [735, 681] width 14 height 14
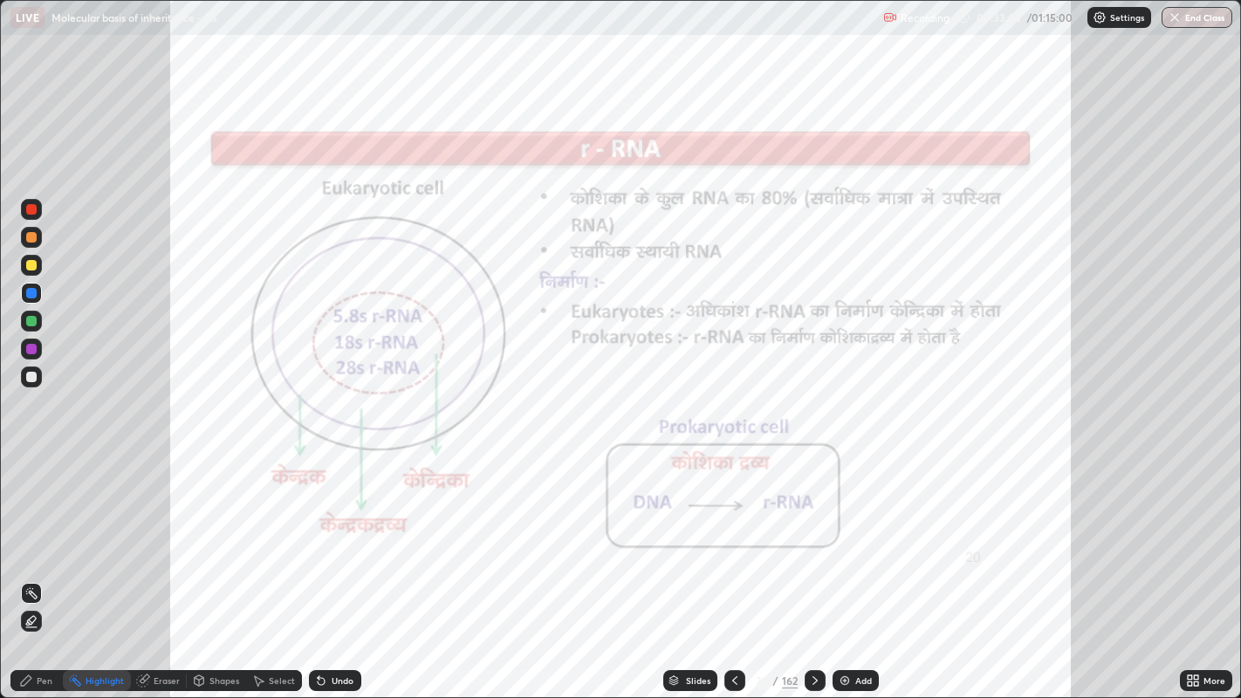
click at [815, 533] on div at bounding box center [814, 680] width 21 height 21
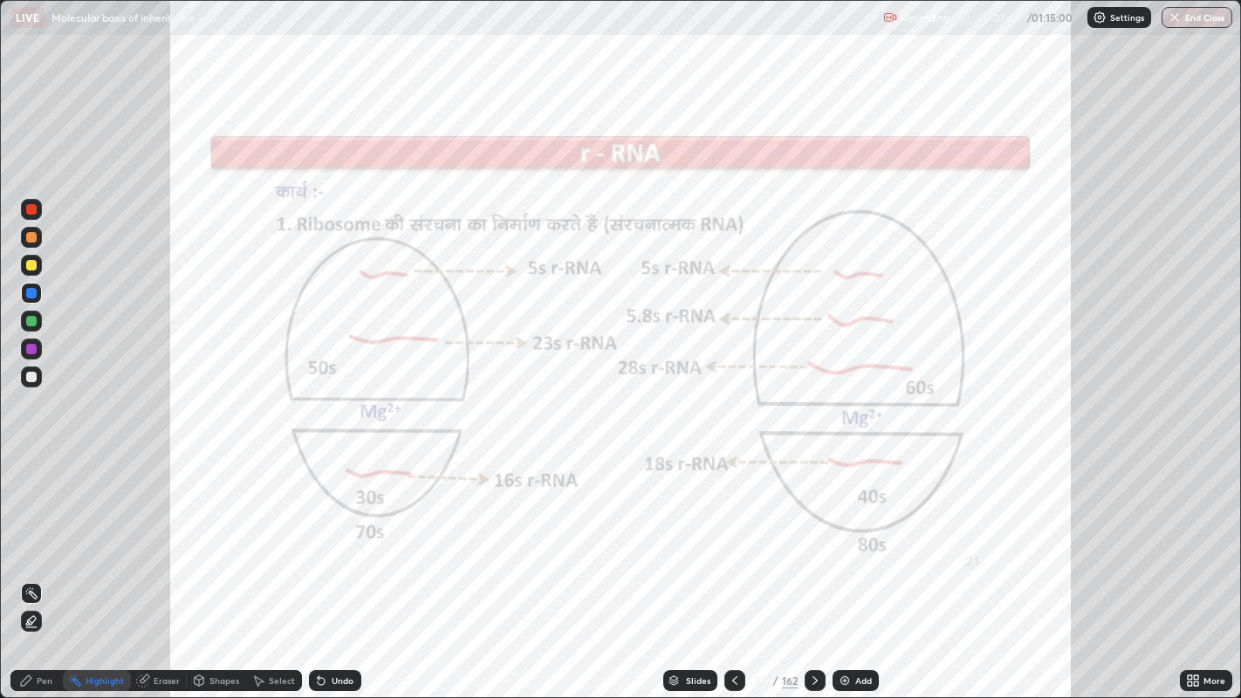
click at [76, 533] on circle at bounding box center [76, 676] width 2 height 2
click at [30, 533] on icon at bounding box center [30, 621] width 3 height 3
click at [31, 320] on div at bounding box center [31, 321] width 10 height 10
click at [26, 210] on div at bounding box center [31, 209] width 10 height 10
click at [34, 533] on div "Pen" at bounding box center [36, 680] width 52 height 21
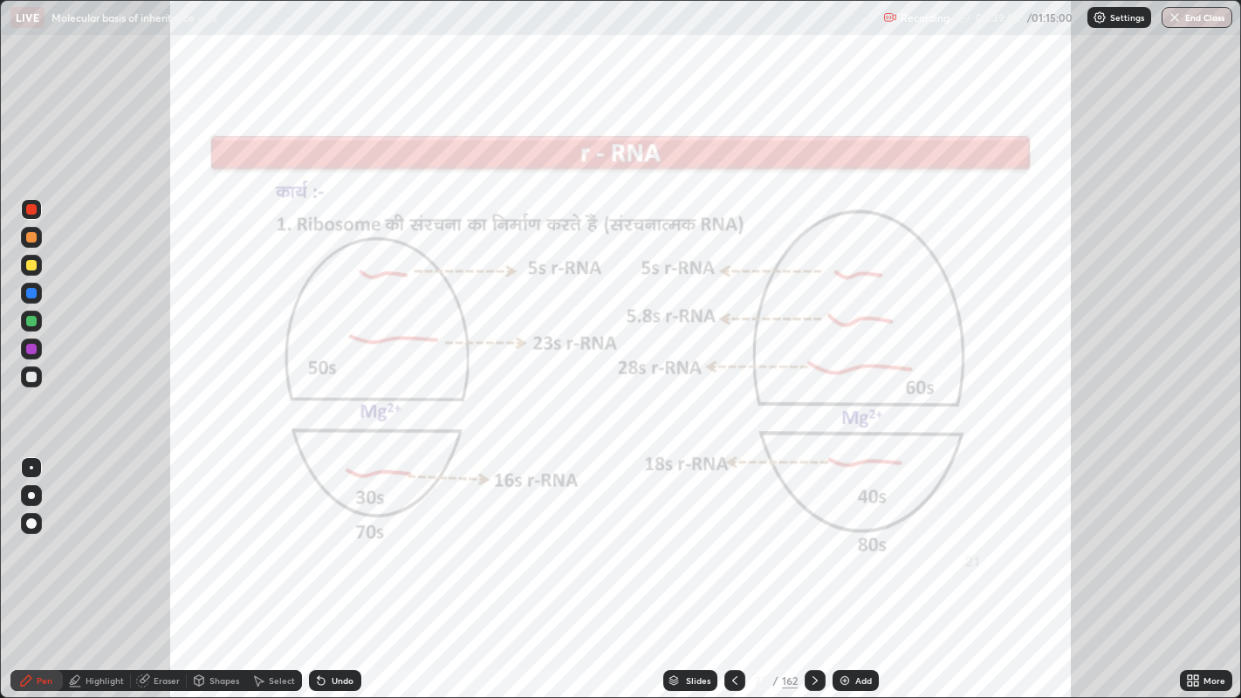
click at [812, 533] on icon at bounding box center [814, 680] width 5 height 9
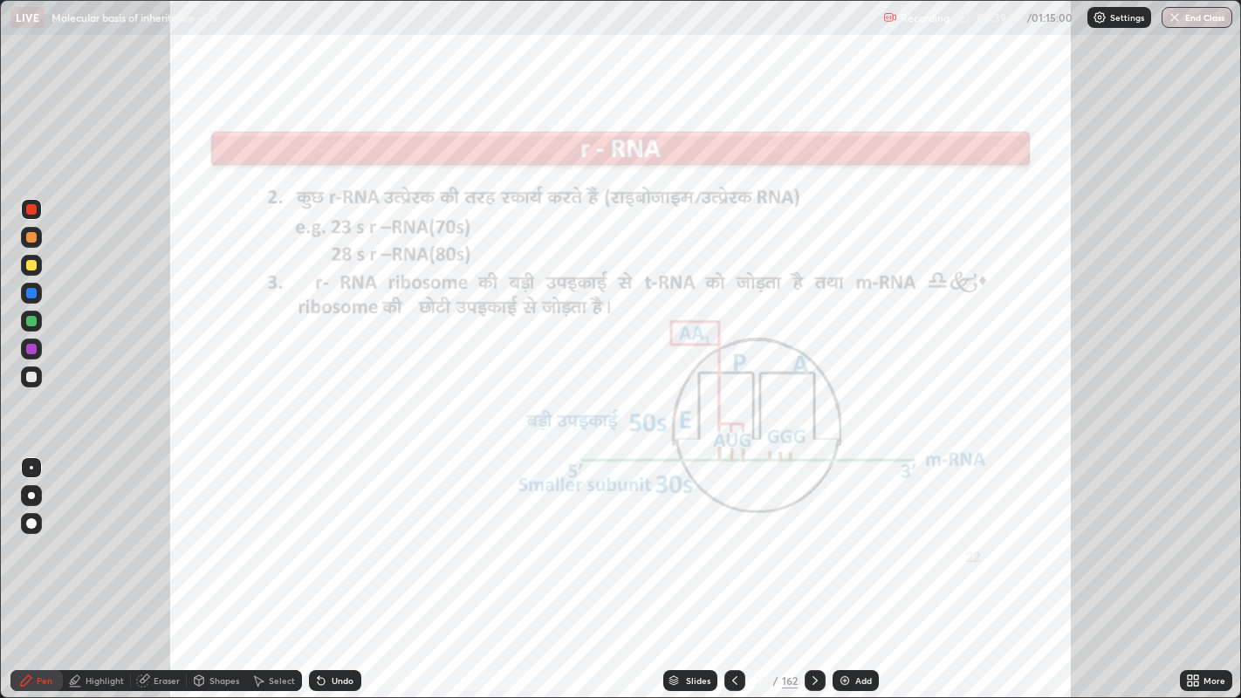
click at [96, 533] on div "Highlight" at bounding box center [104, 680] width 38 height 9
click at [102, 533] on div "Highlight" at bounding box center [97, 680] width 68 height 21
click at [44, 533] on div "Pen" at bounding box center [45, 680] width 16 height 9
click at [804, 533] on div at bounding box center [814, 680] width 21 height 21
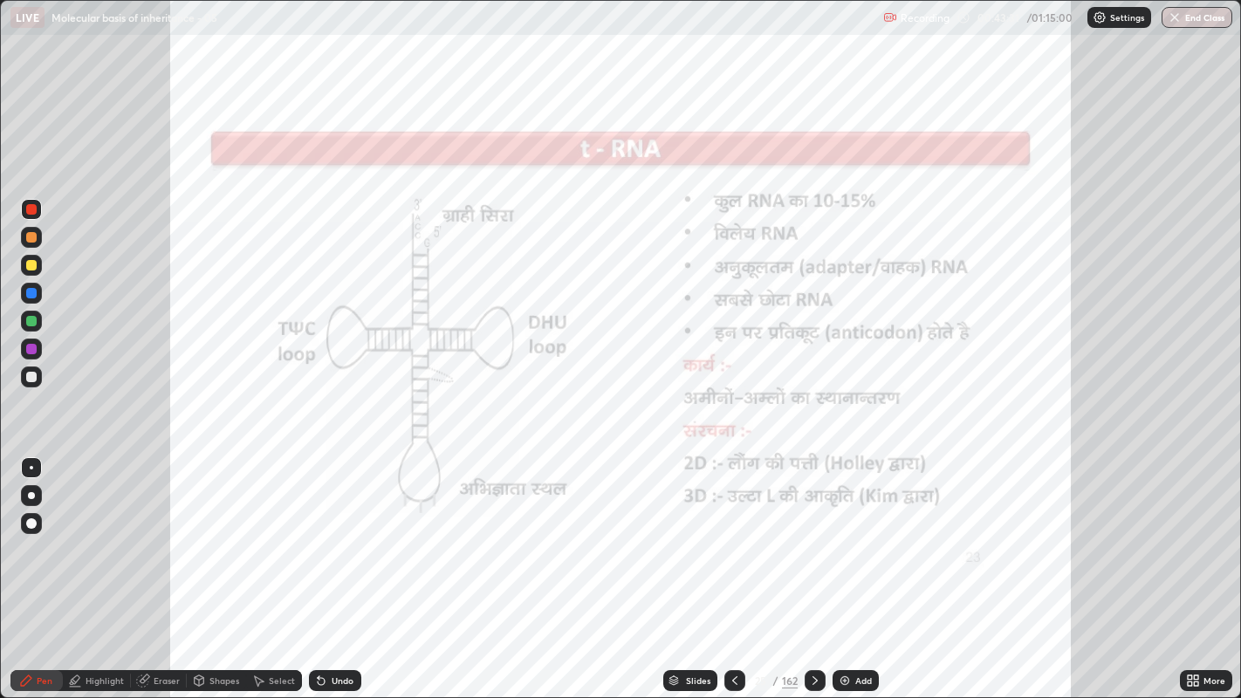
click at [812, 533] on icon at bounding box center [815, 681] width 14 height 14
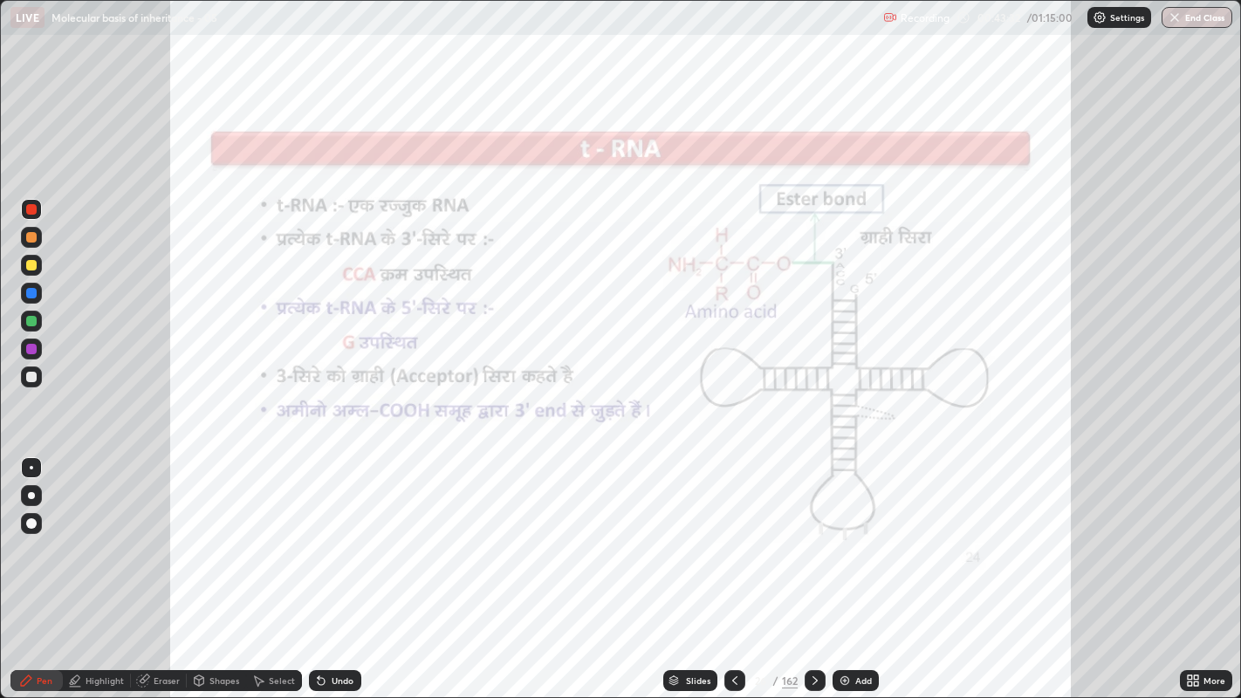
click at [733, 533] on icon at bounding box center [735, 681] width 14 height 14
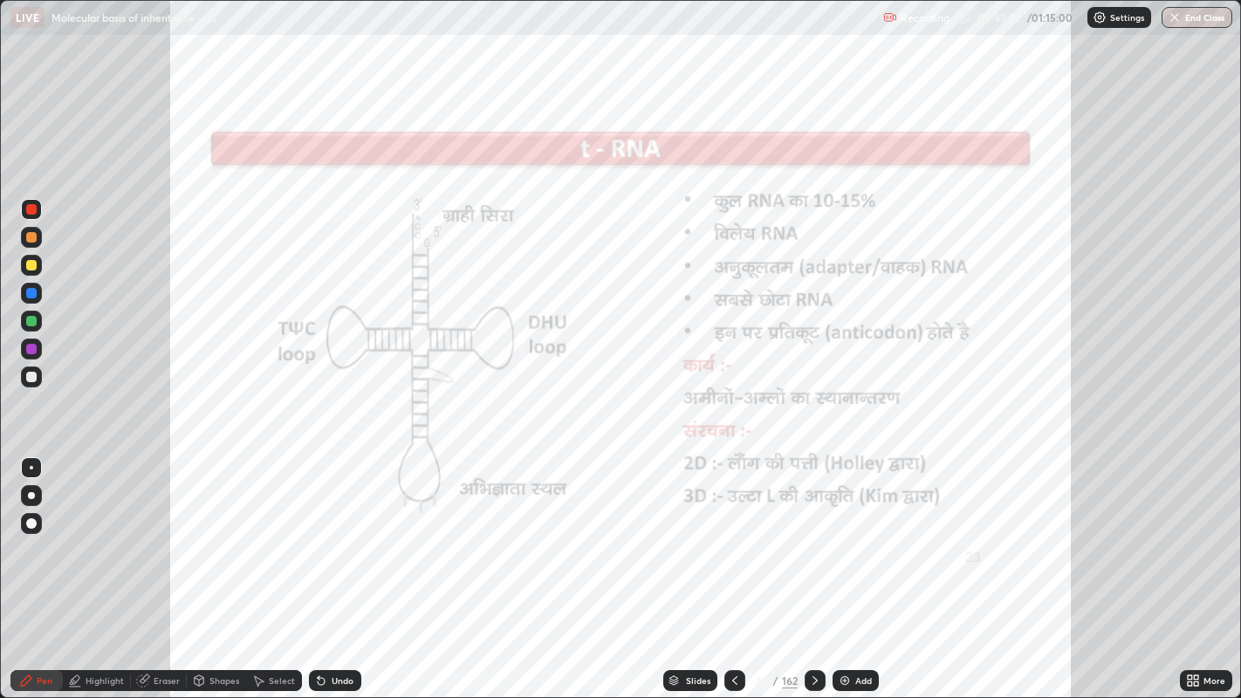
click at [814, 533] on icon at bounding box center [815, 681] width 14 height 14
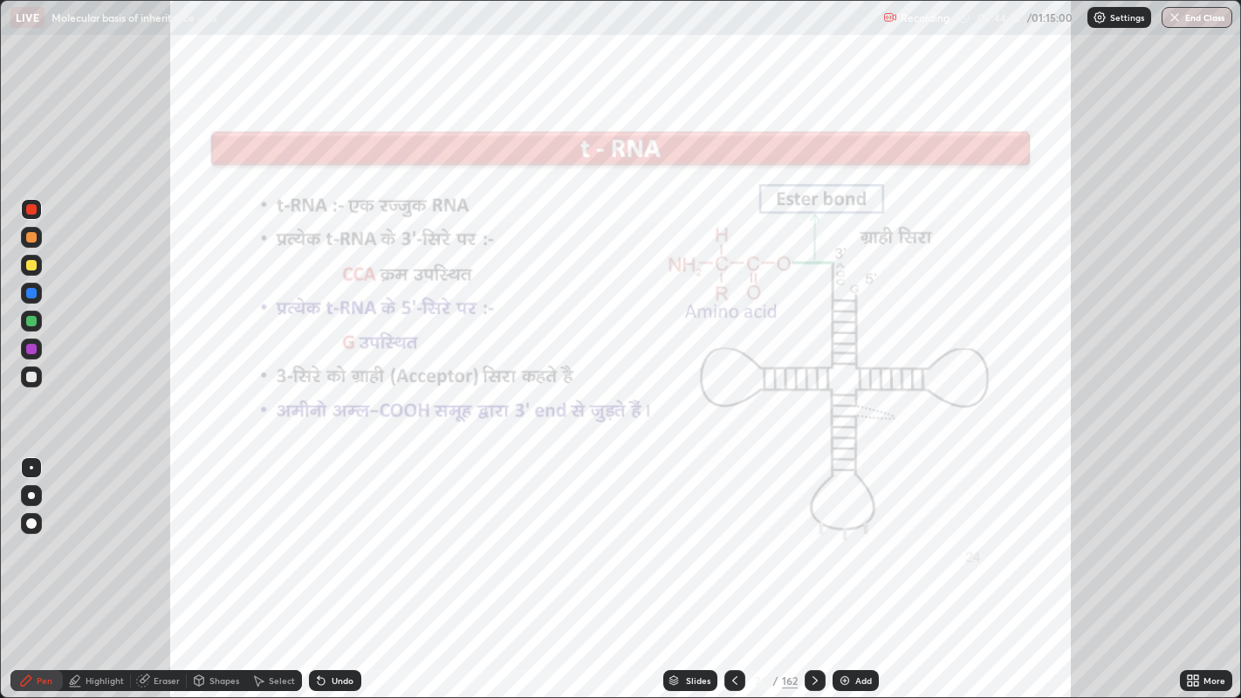
click at [107, 533] on div "Highlight" at bounding box center [104, 680] width 38 height 9
click at [32, 533] on icon at bounding box center [31, 593] width 14 height 14
click at [38, 533] on div "Pen" at bounding box center [36, 680] width 52 height 21
click at [810, 533] on icon at bounding box center [815, 681] width 14 height 14
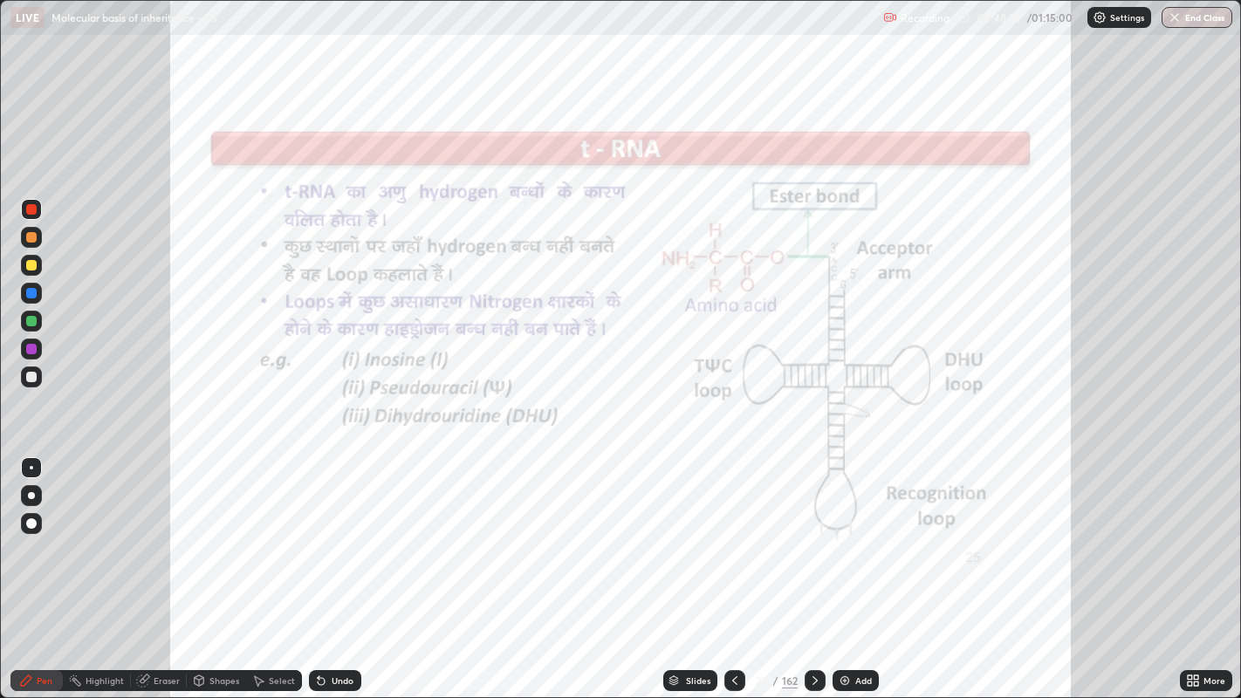
click at [810, 533] on icon at bounding box center [815, 681] width 14 height 14
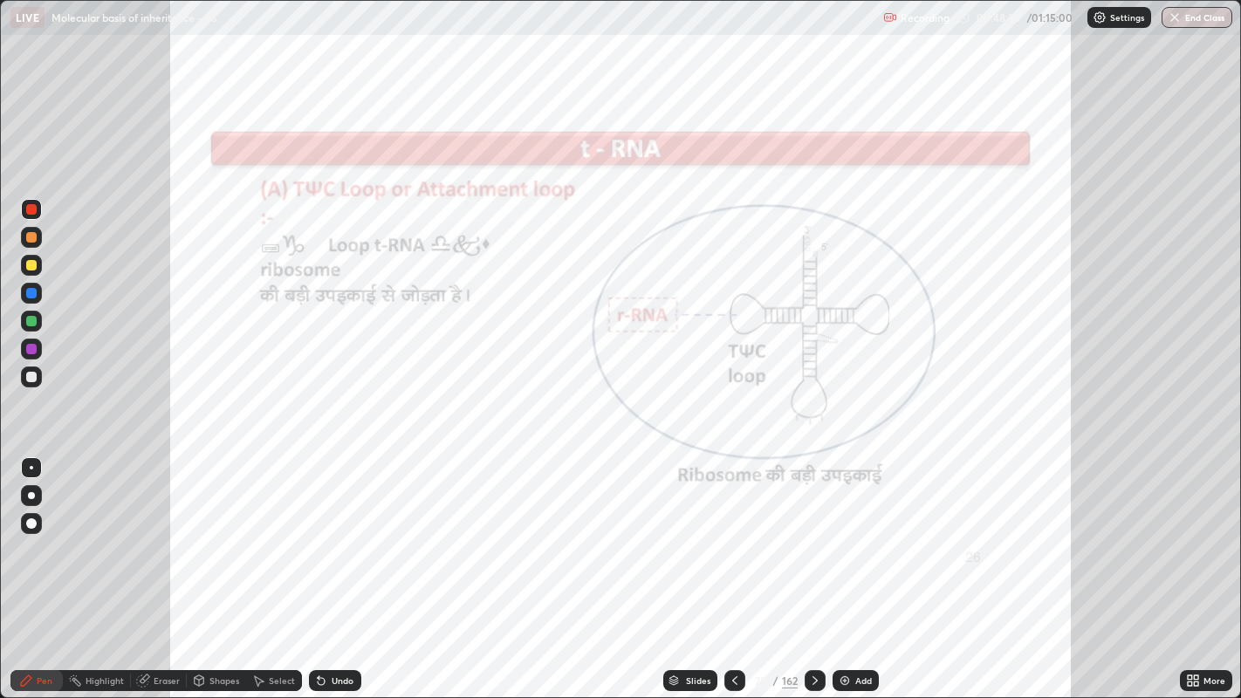
click at [26, 322] on div at bounding box center [31, 321] width 10 height 10
click at [33, 290] on div at bounding box center [31, 293] width 10 height 10
click at [31, 233] on div at bounding box center [31, 237] width 10 height 10
click at [31, 208] on div at bounding box center [31, 209] width 10 height 10
click at [812, 533] on div at bounding box center [814, 680] width 21 height 35
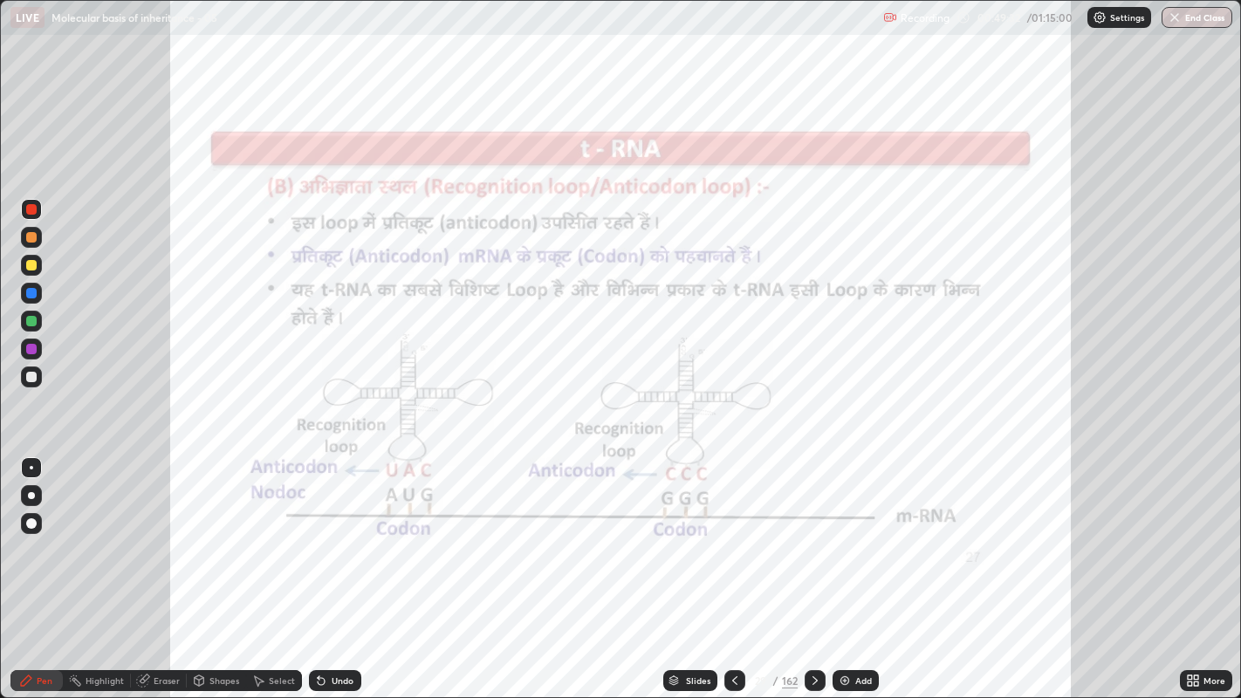
click at [326, 533] on div "Undo" at bounding box center [335, 680] width 52 height 21
click at [328, 533] on div "Undo" at bounding box center [335, 680] width 52 height 21
click at [813, 533] on icon at bounding box center [815, 681] width 14 height 14
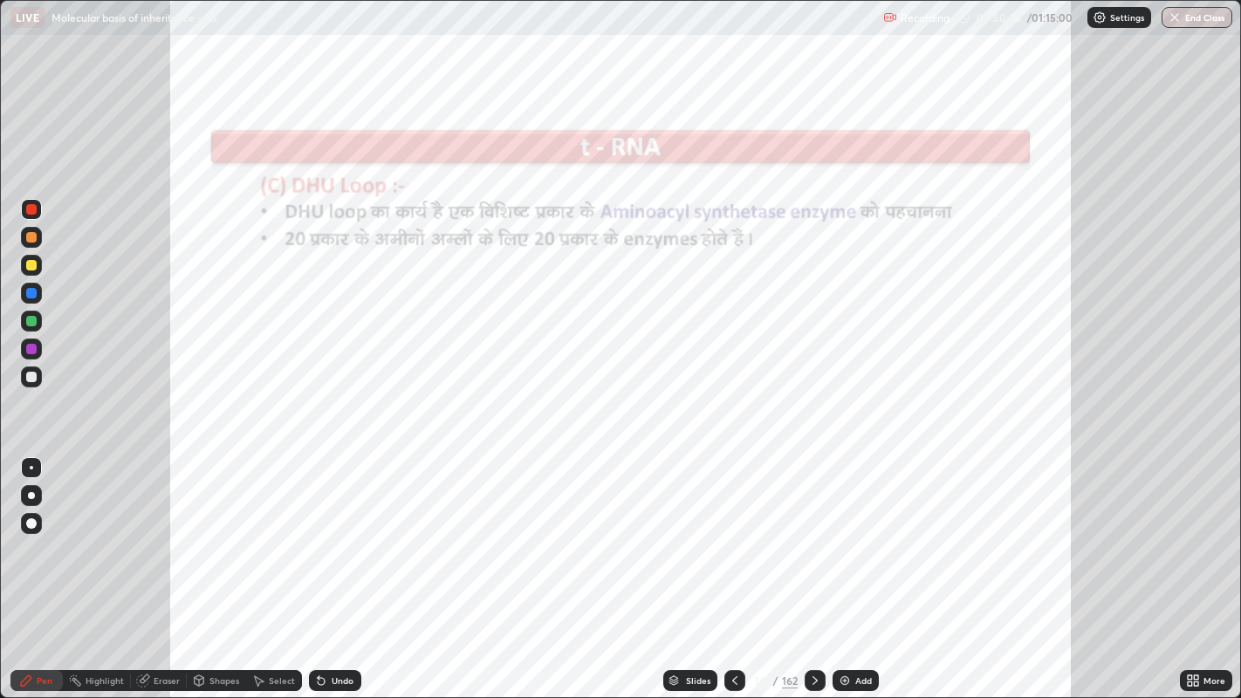
click at [812, 533] on icon at bounding box center [815, 681] width 14 height 14
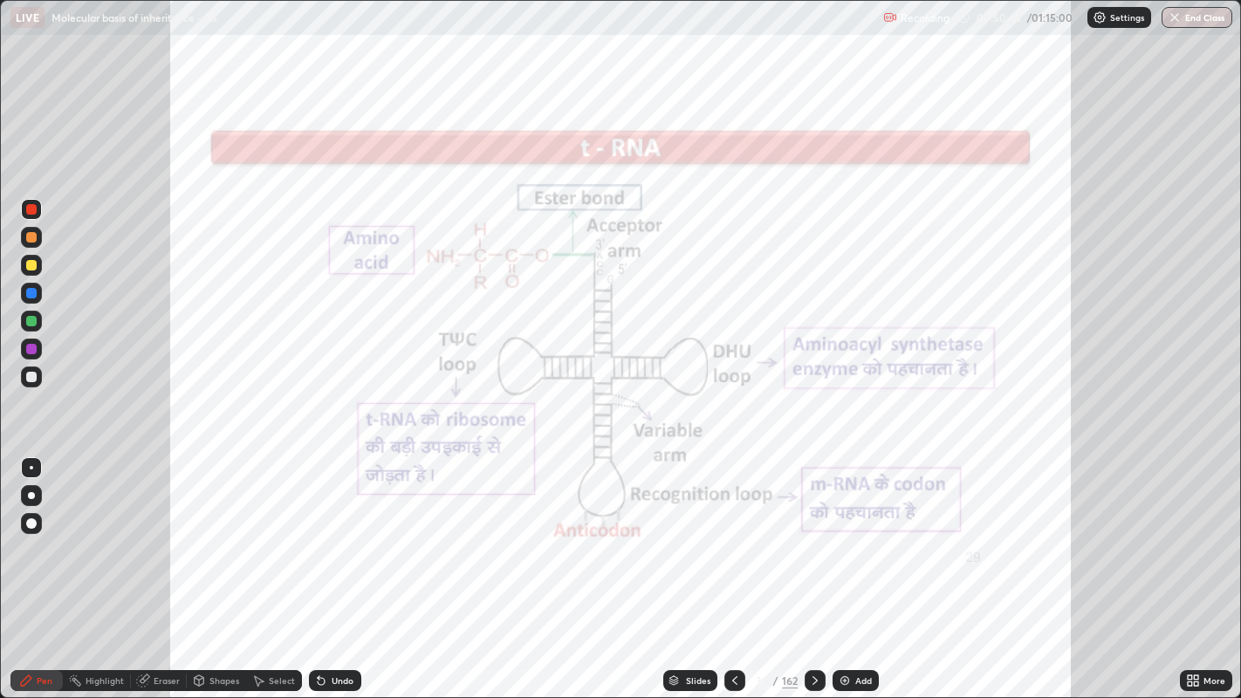
click at [155, 533] on div "Eraser" at bounding box center [167, 680] width 26 height 9
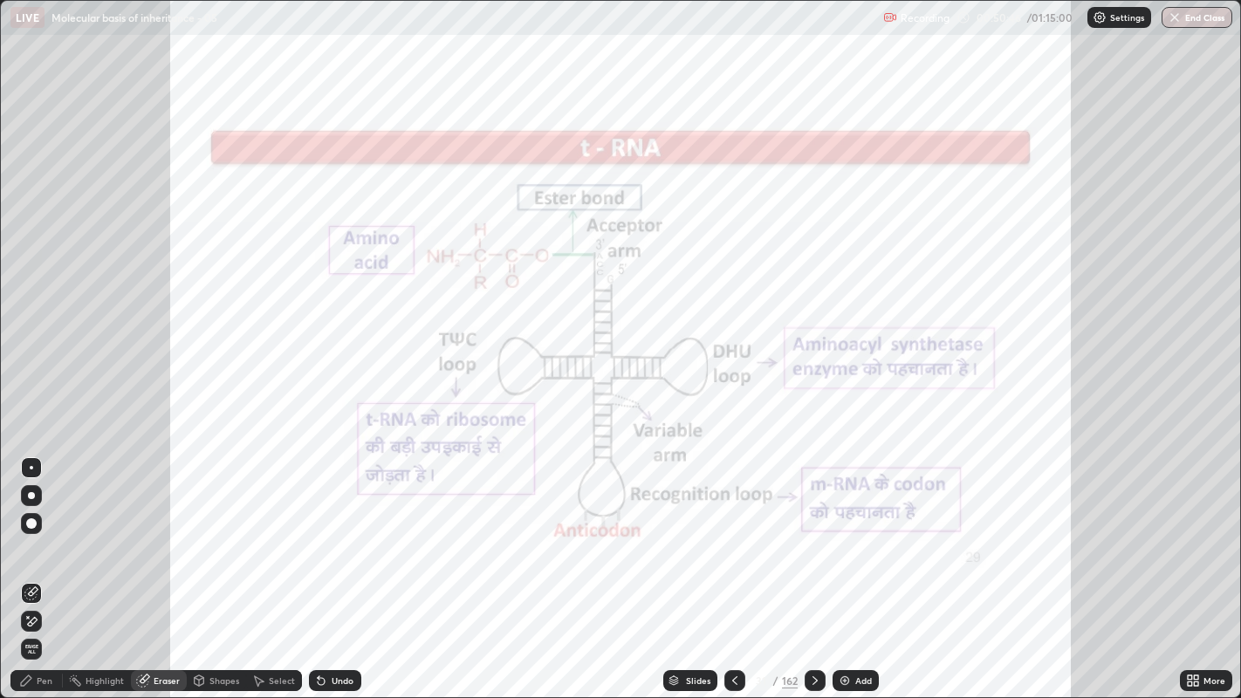
click at [97, 533] on div "Highlight" at bounding box center [104, 680] width 38 height 9
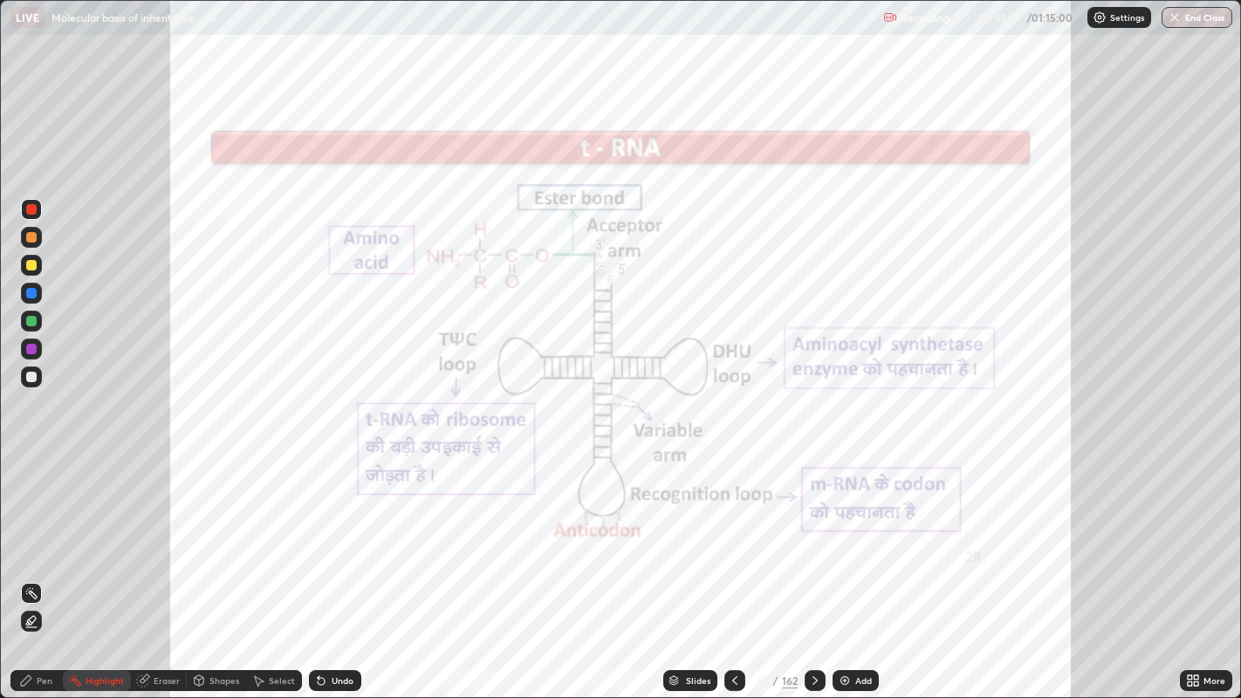
click at [813, 533] on icon at bounding box center [815, 681] width 14 height 14
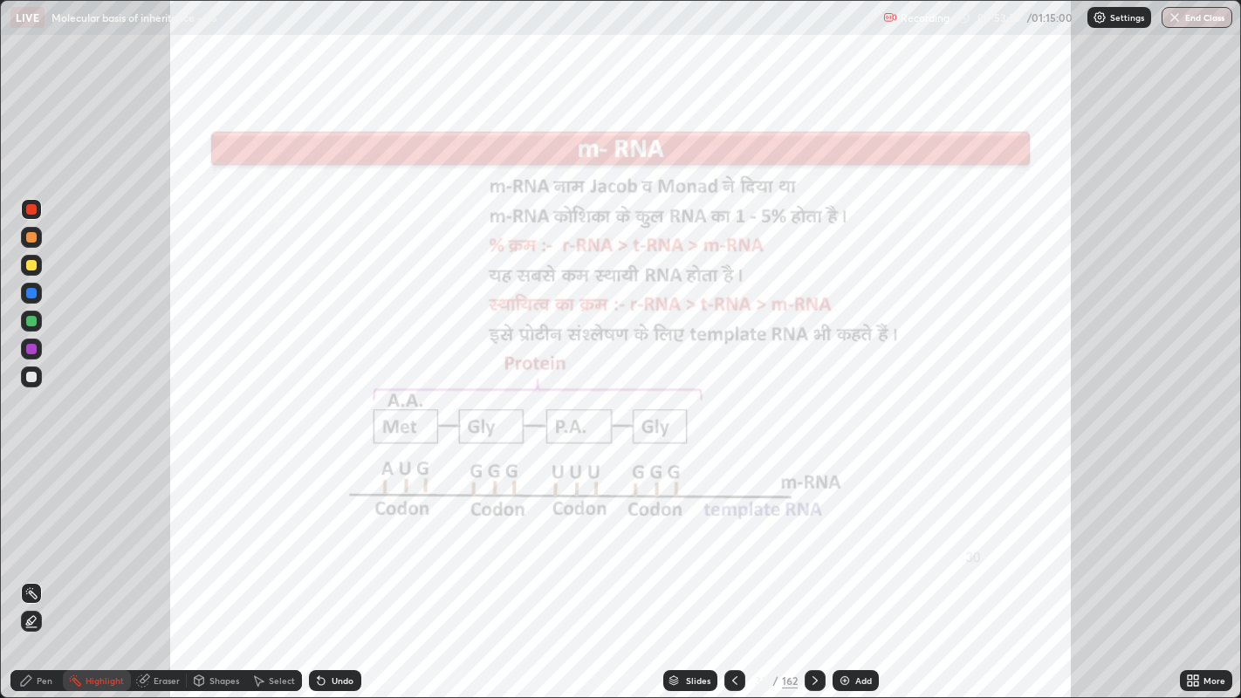
click at [814, 533] on div at bounding box center [814, 680] width 21 height 21
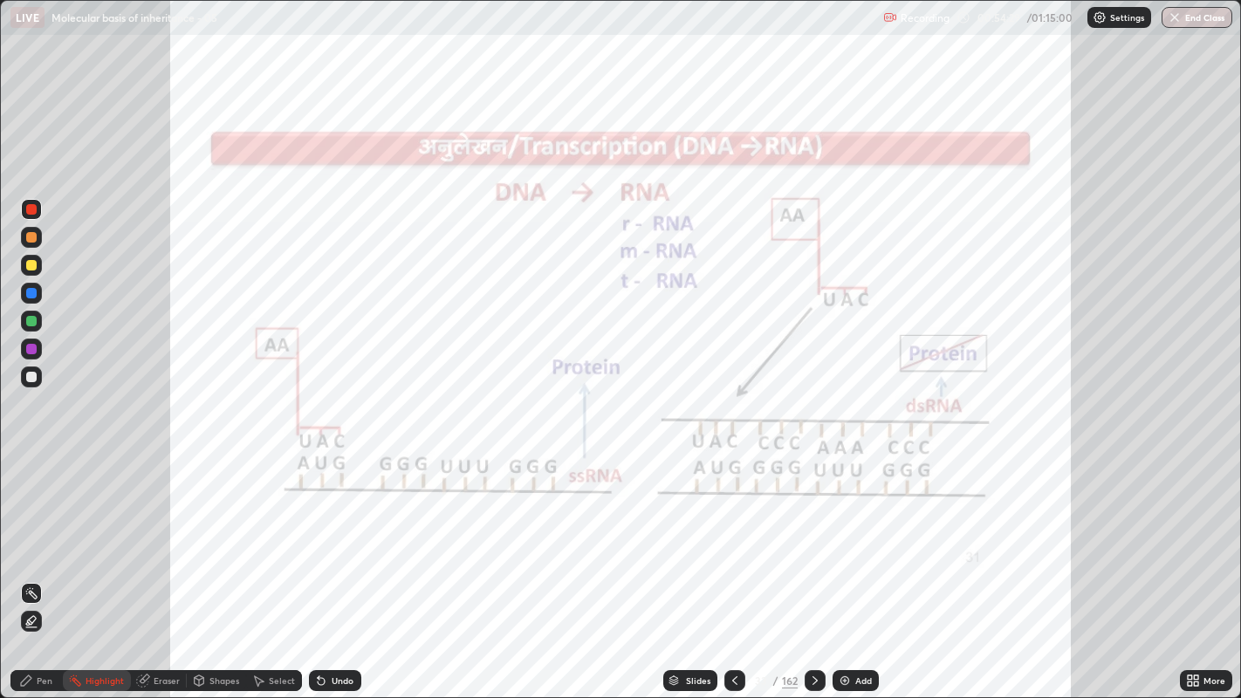
click at [810, 533] on icon at bounding box center [815, 681] width 14 height 14
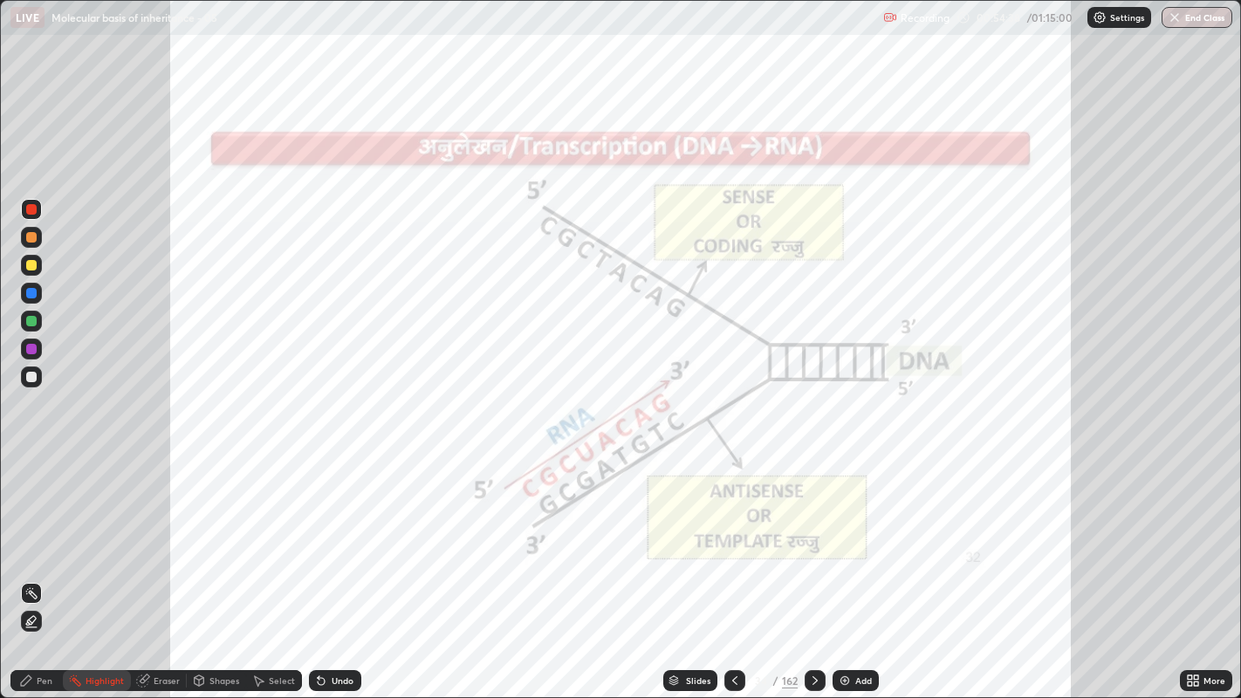
click at [43, 533] on div "Pen" at bounding box center [45, 680] width 16 height 9
click at [103, 533] on div "Highlight" at bounding box center [104, 680] width 38 height 9
click at [31, 533] on icon at bounding box center [26, 681] width 14 height 14
click at [329, 533] on div "Undo" at bounding box center [335, 680] width 52 height 21
click at [328, 533] on div "Undo" at bounding box center [335, 680] width 52 height 21
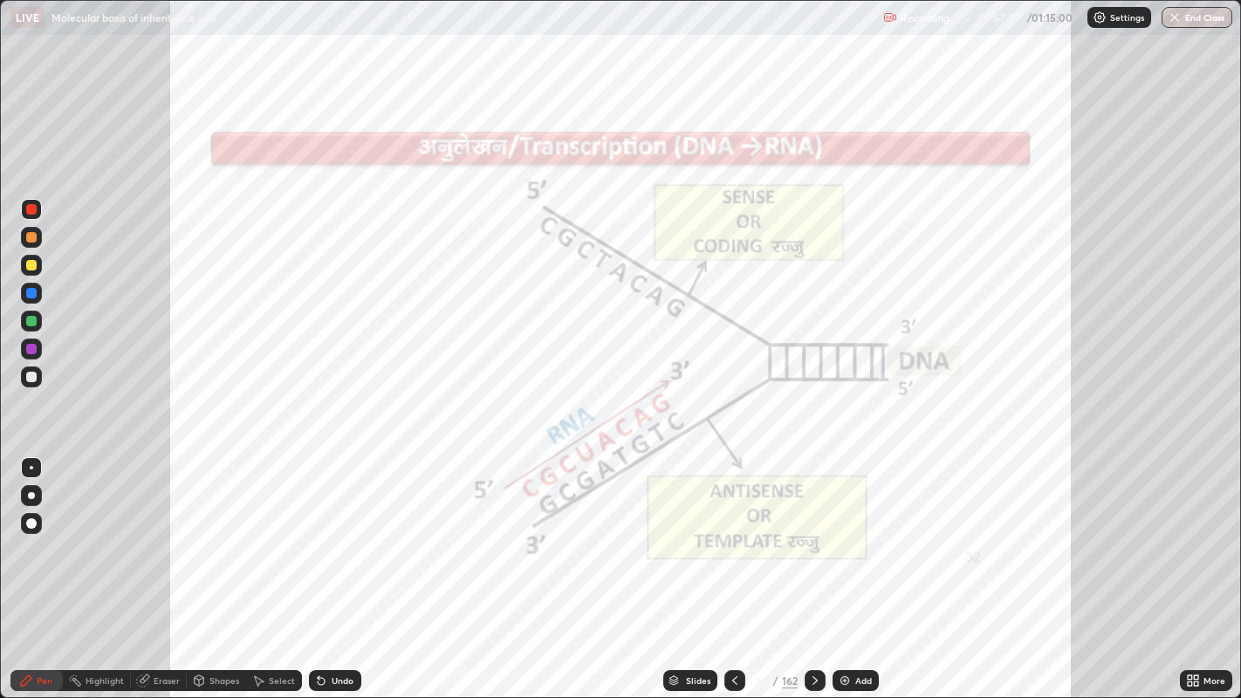
click at [277, 533] on div "Select" at bounding box center [282, 680] width 26 height 9
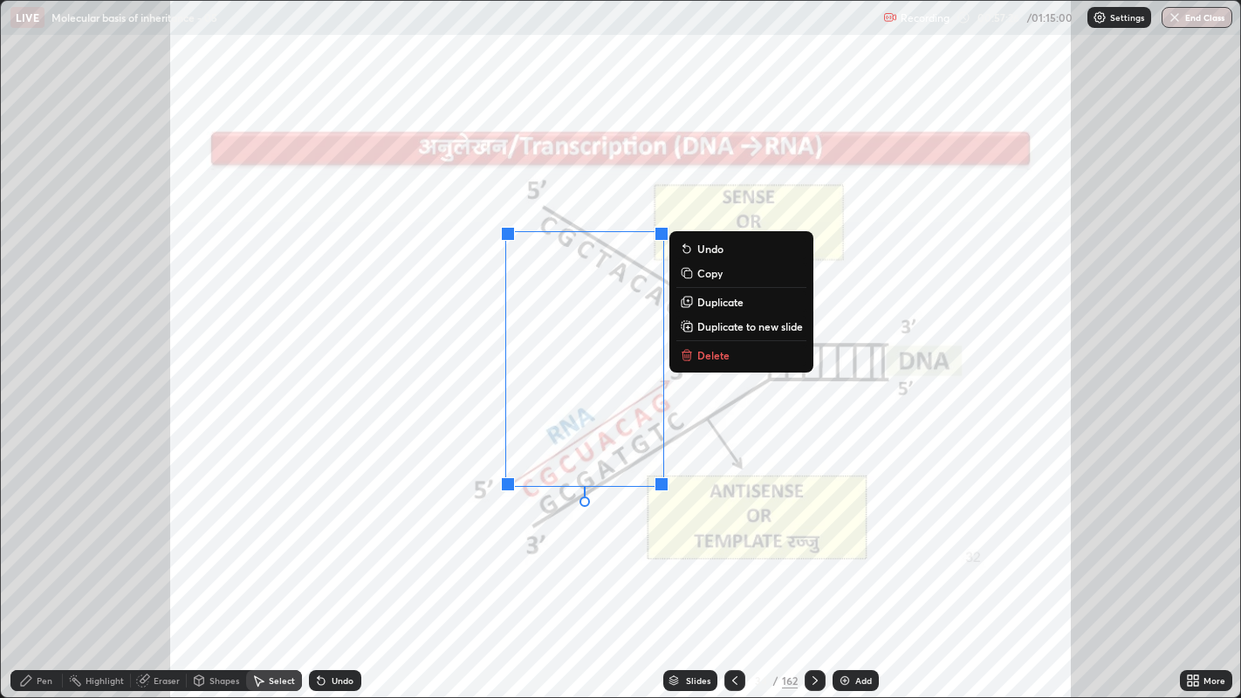
click at [724, 359] on p "Delete" at bounding box center [713, 355] width 32 height 14
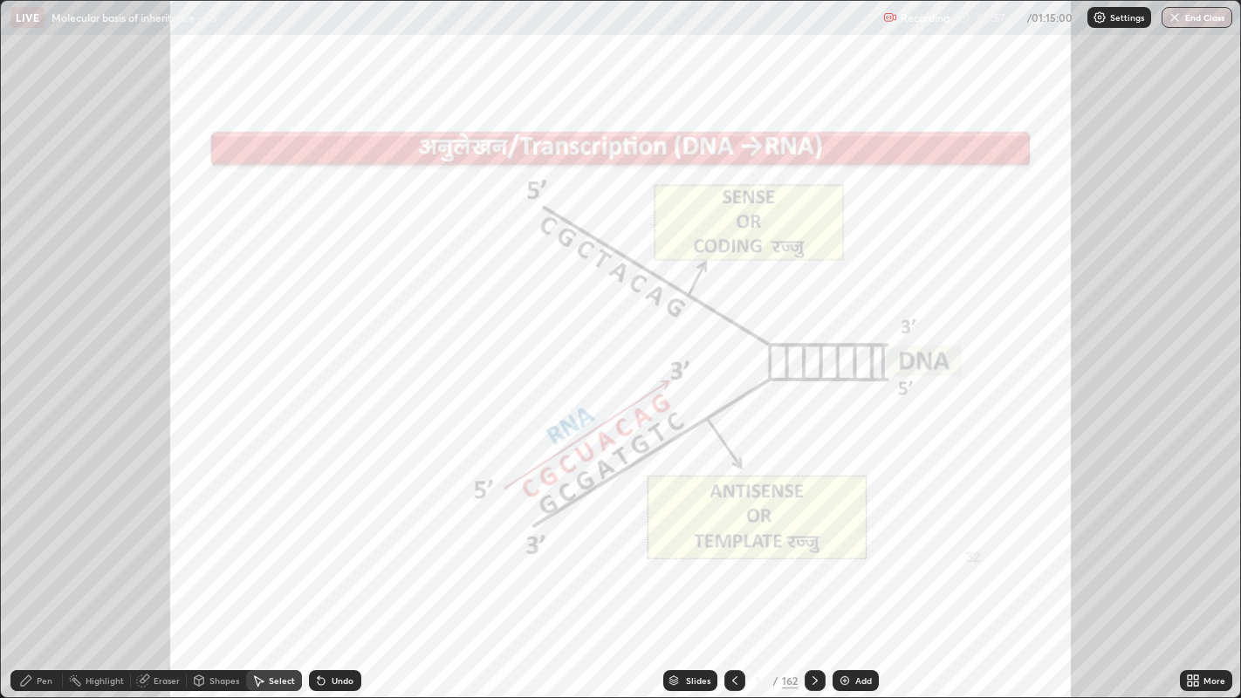
click at [38, 533] on div "Pen" at bounding box center [45, 680] width 16 height 9
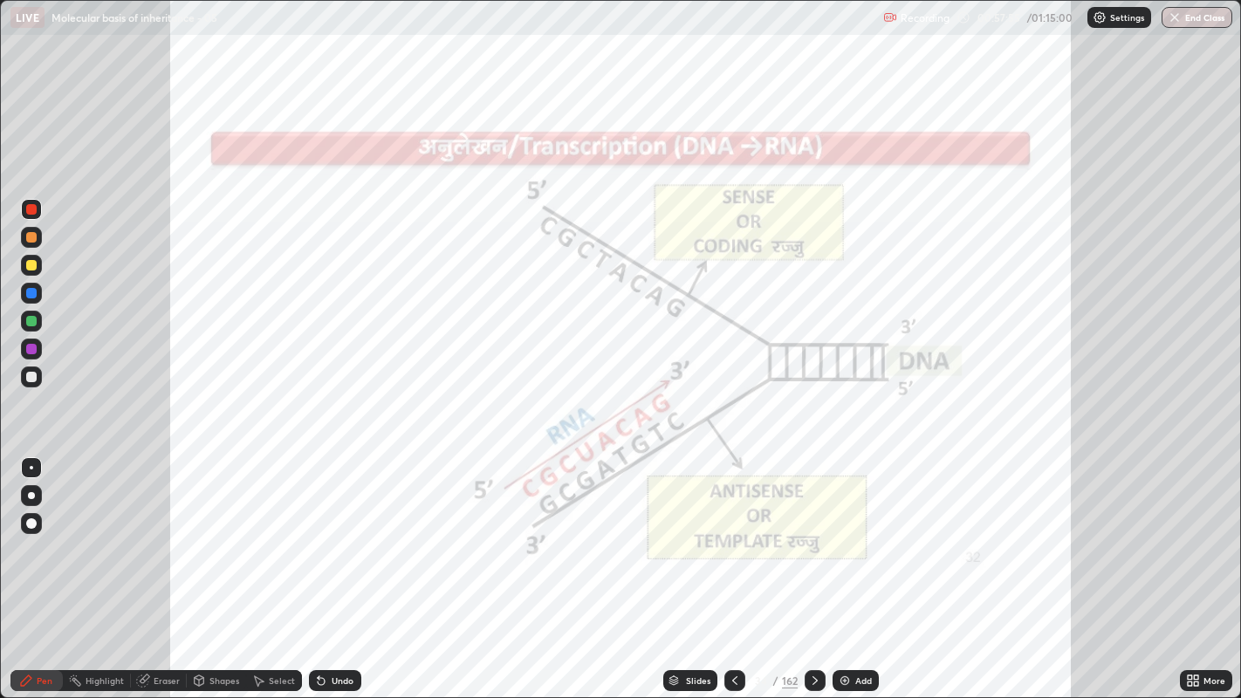
click at [94, 533] on div "Highlight" at bounding box center [104, 680] width 38 height 9
click at [32, 533] on circle at bounding box center [32, 589] width 2 height 2
click at [31, 533] on icon at bounding box center [26, 681] width 14 height 14
click at [842, 533] on img at bounding box center [845, 681] width 14 height 14
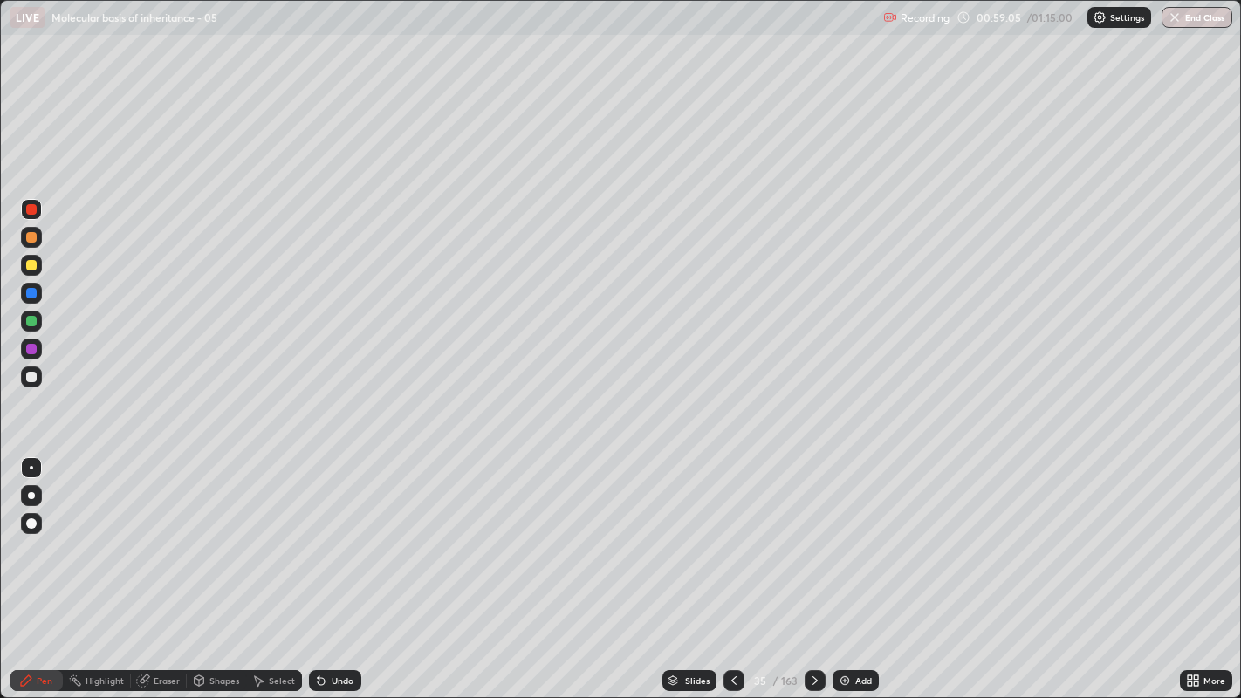
click at [325, 533] on icon at bounding box center [321, 681] width 14 height 14
click at [28, 381] on div at bounding box center [31, 377] width 10 height 10
click at [340, 533] on div "Undo" at bounding box center [343, 680] width 22 height 9
click at [336, 533] on div "Undo" at bounding box center [343, 680] width 22 height 9
click at [341, 533] on div "Undo" at bounding box center [343, 680] width 22 height 9
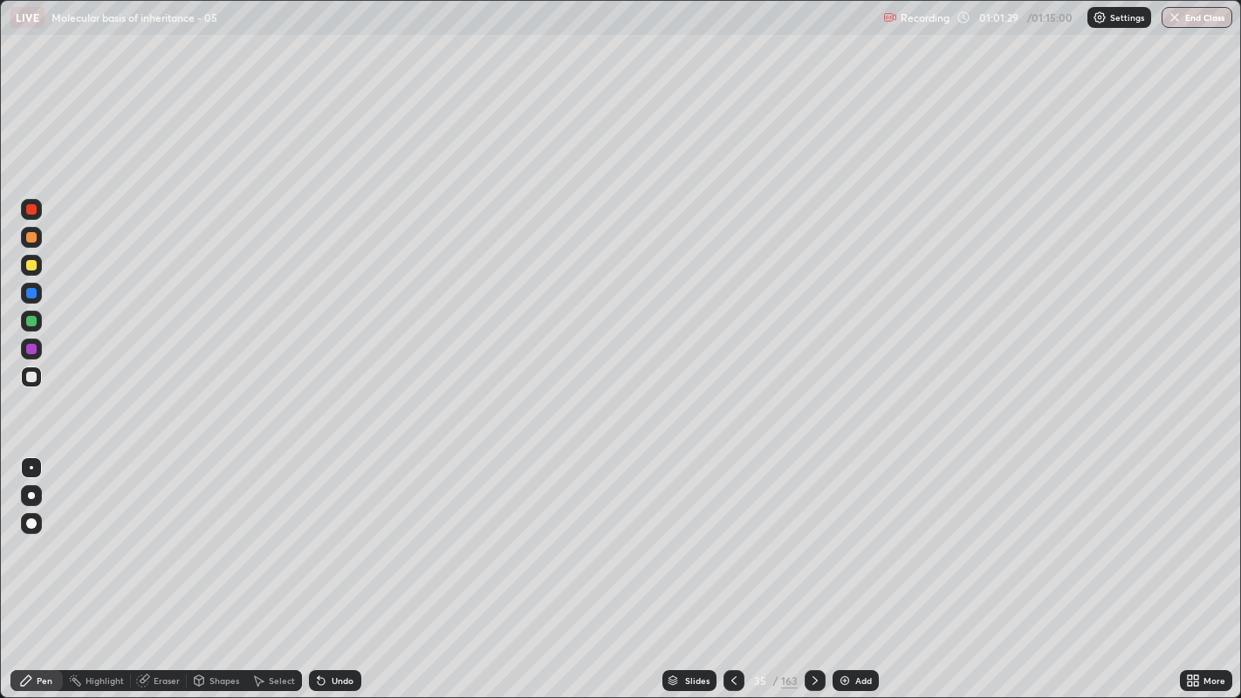
click at [810, 533] on icon at bounding box center [815, 681] width 14 height 14
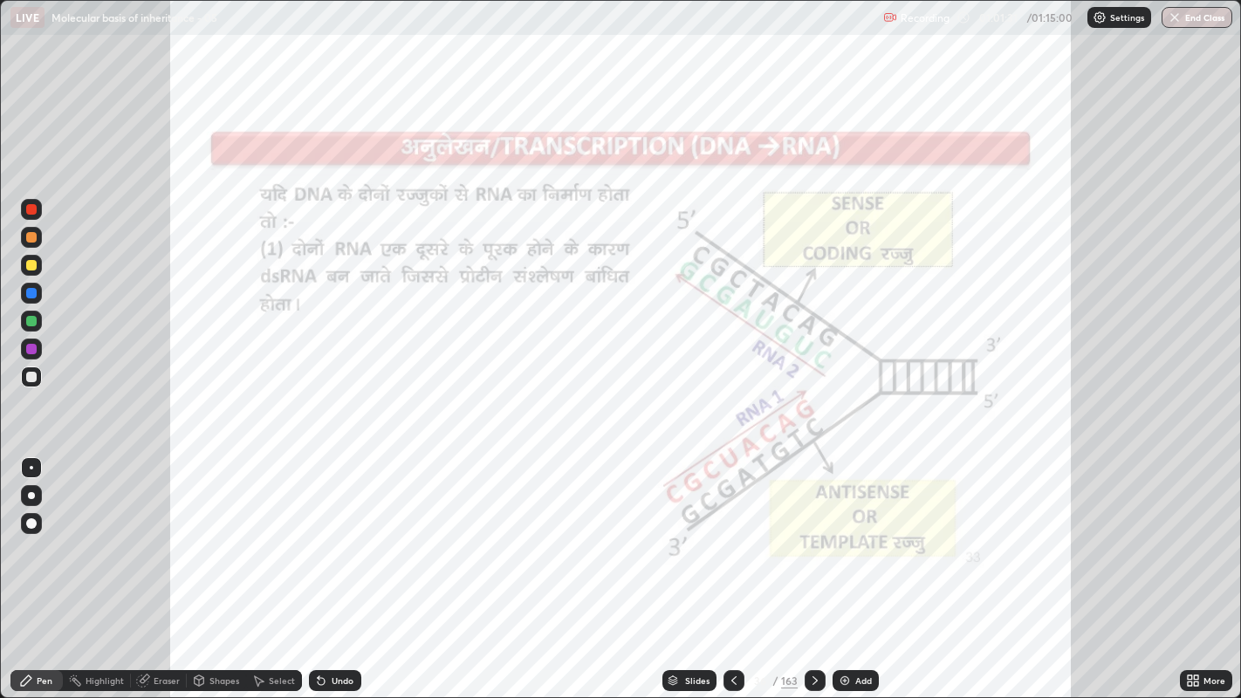
click at [731, 533] on icon at bounding box center [733, 680] width 5 height 9
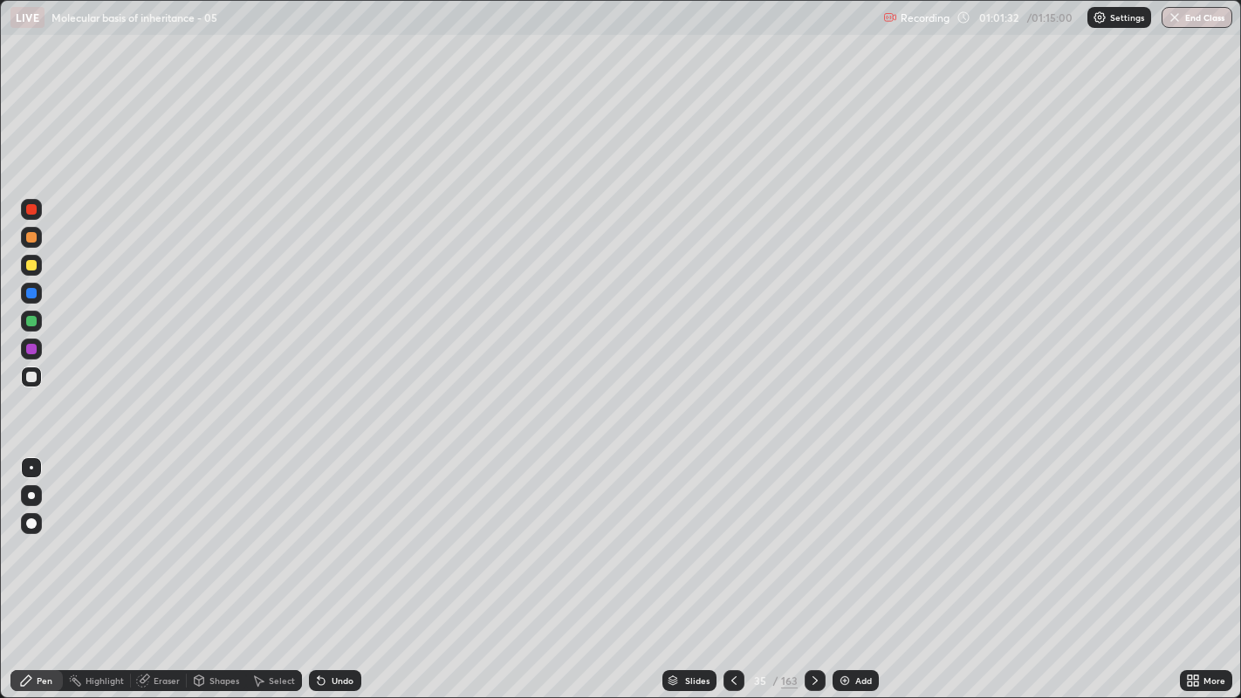
click at [733, 533] on icon at bounding box center [733, 680] width 5 height 9
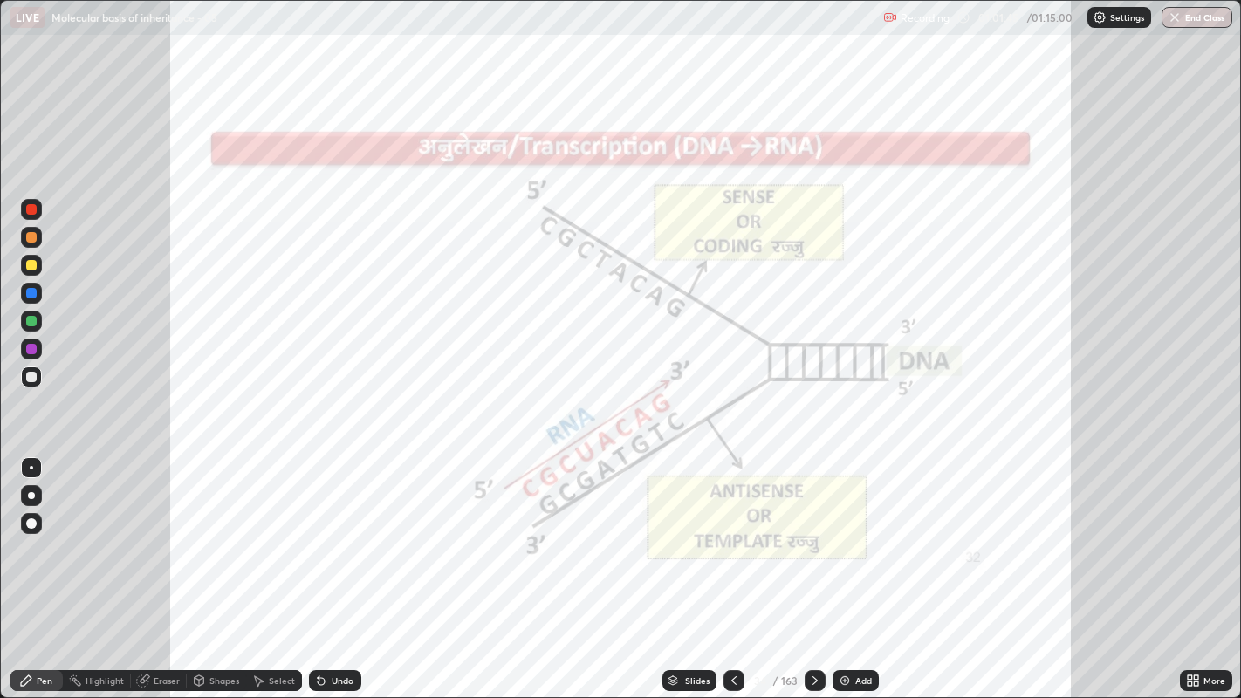
click at [810, 533] on icon at bounding box center [815, 681] width 14 height 14
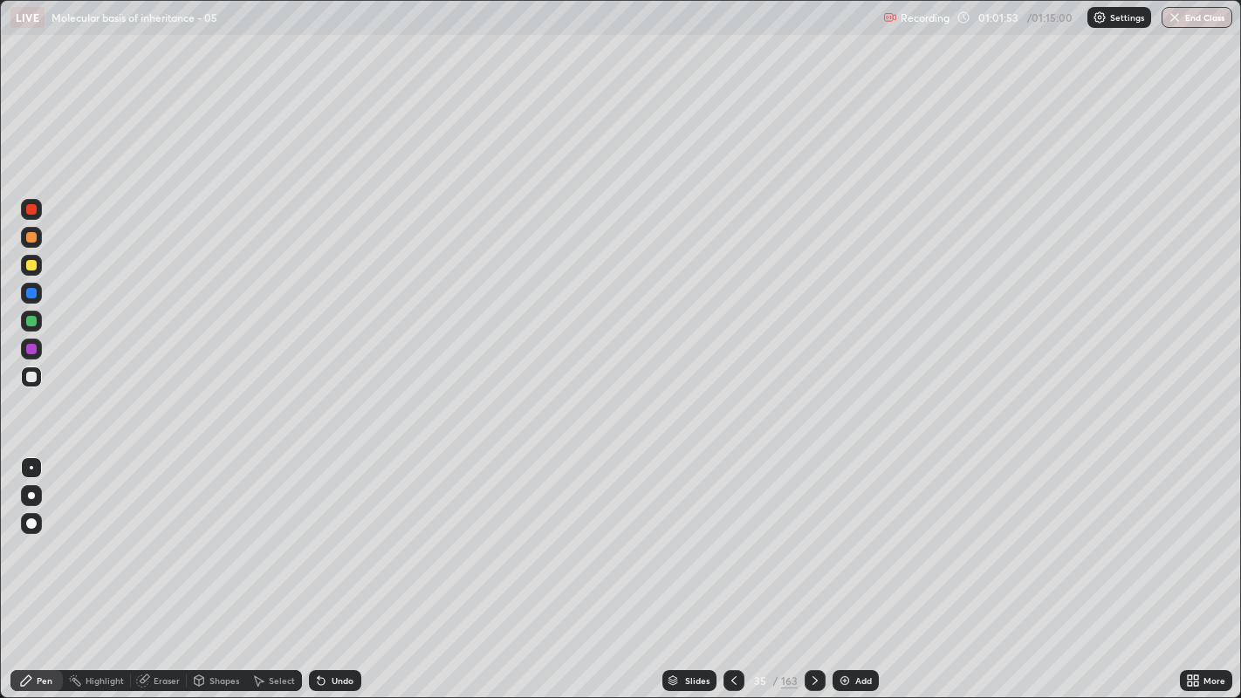
click at [812, 533] on icon at bounding box center [815, 681] width 14 height 14
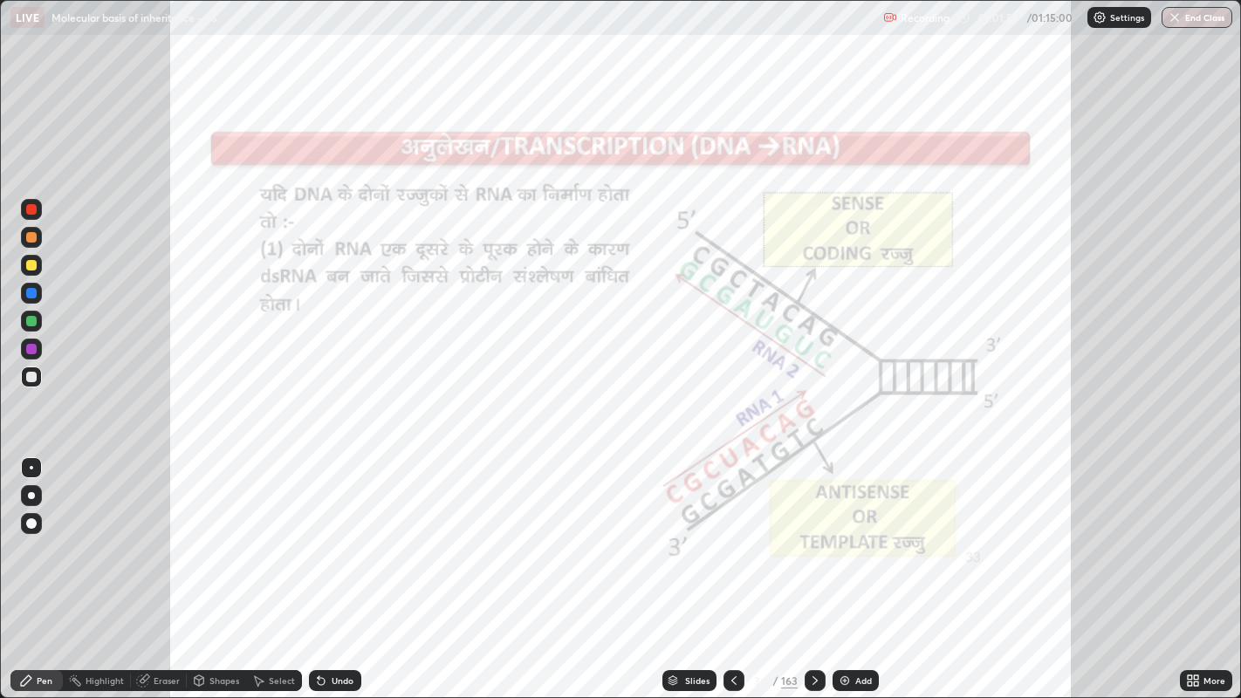
click at [113, 533] on div "Highlight" at bounding box center [97, 680] width 68 height 21
click at [29, 292] on div at bounding box center [31, 293] width 10 height 10
click at [812, 533] on icon at bounding box center [815, 681] width 14 height 14
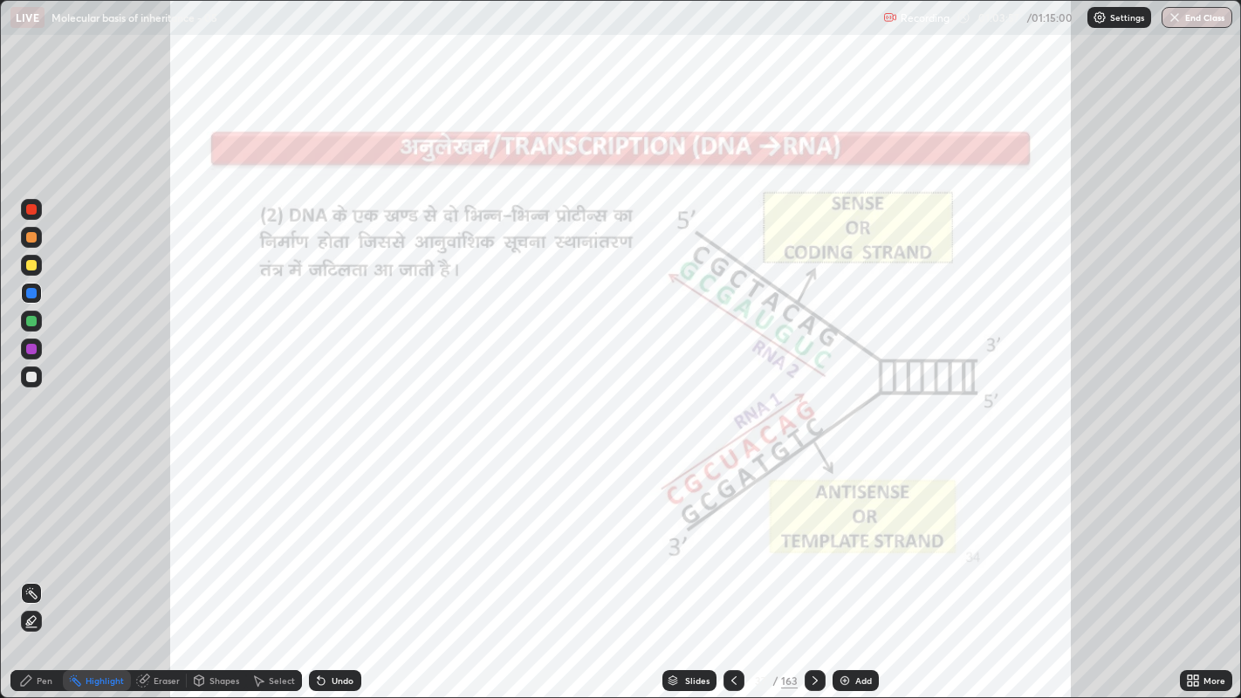
click at [811, 533] on icon at bounding box center [815, 681] width 14 height 14
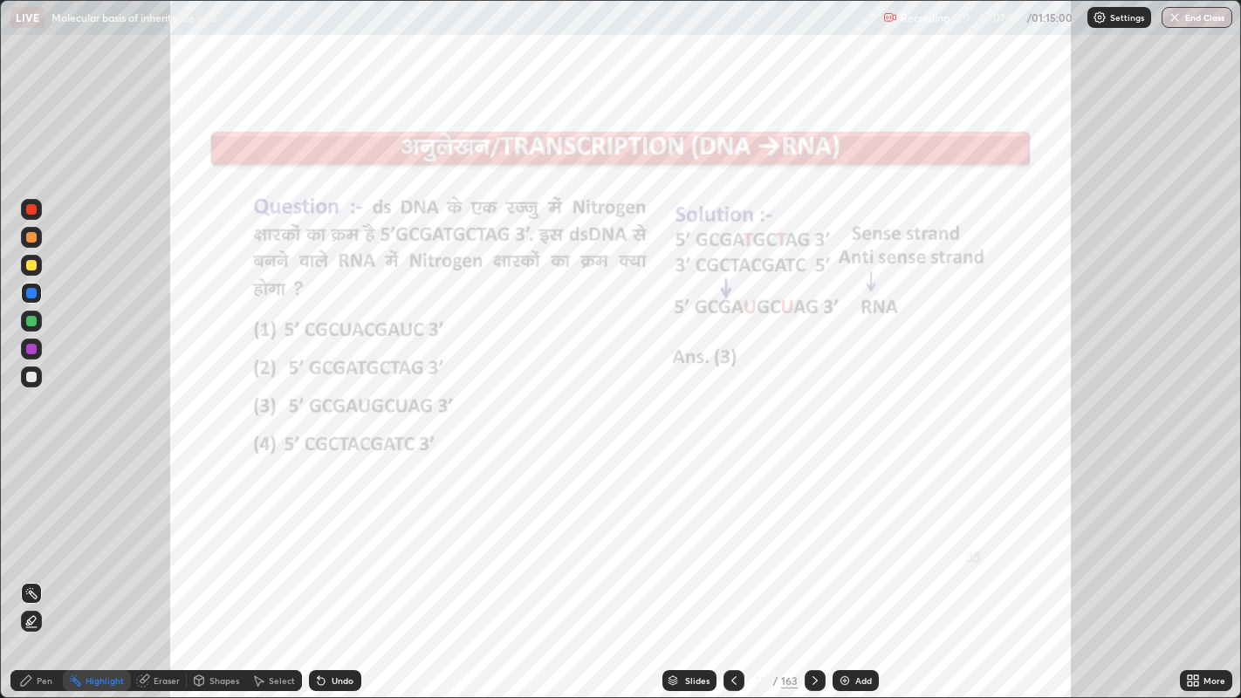
click at [33, 533] on div "Pen" at bounding box center [36, 680] width 52 height 21
click at [328, 533] on div "Undo" at bounding box center [335, 680] width 52 height 21
click at [332, 533] on div "Undo" at bounding box center [343, 680] width 22 height 9
click at [93, 533] on div "Highlight" at bounding box center [104, 680] width 38 height 9
click at [812, 533] on icon at bounding box center [814, 680] width 5 height 9
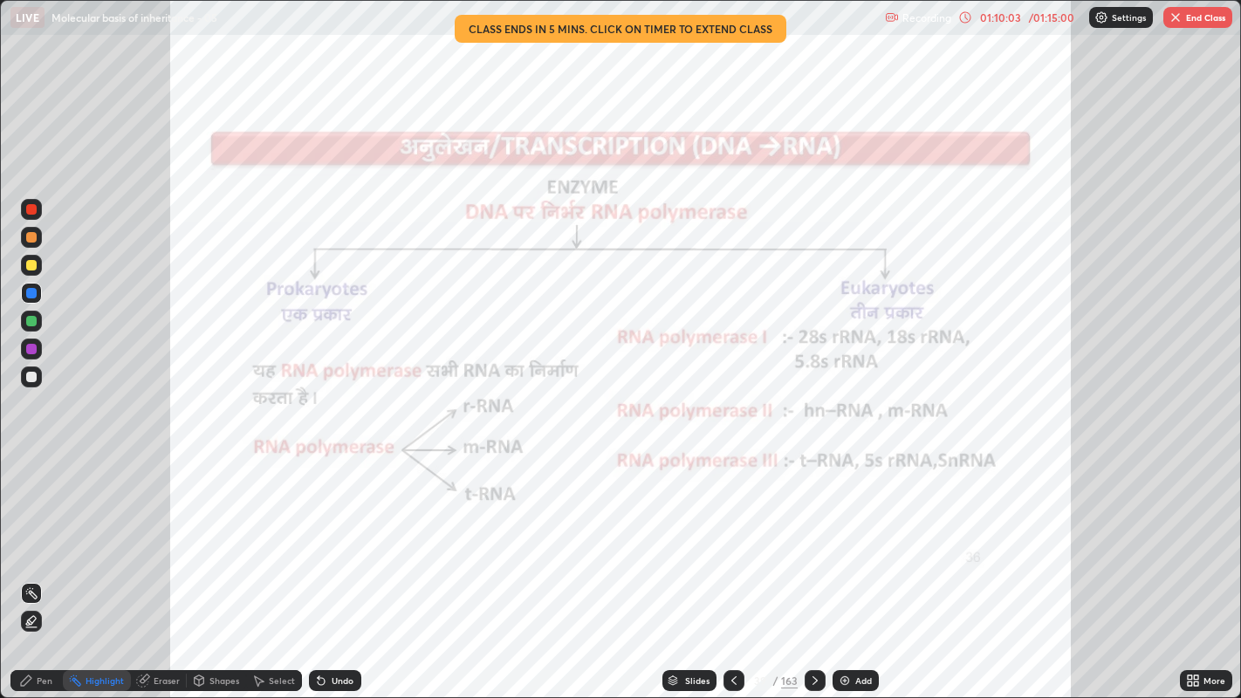
click at [37, 533] on div "Pen" at bounding box center [45, 680] width 16 height 9
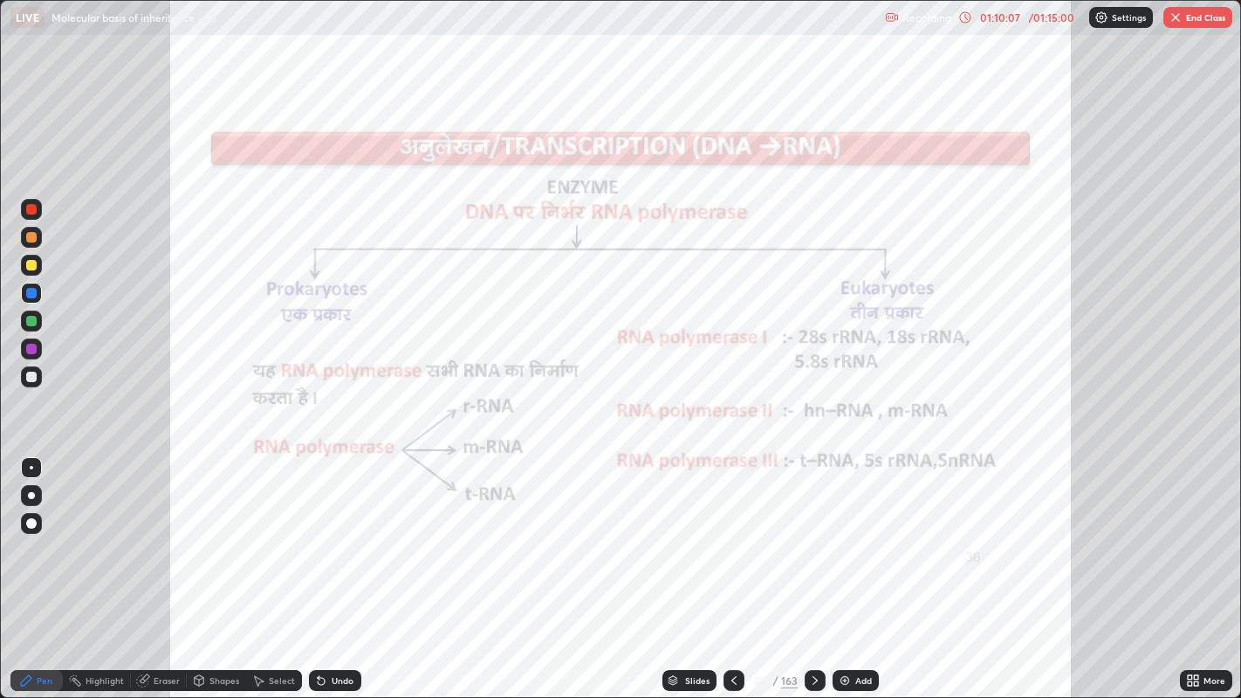
click at [31, 495] on div at bounding box center [31, 495] width 7 height 7
click at [1191, 19] on button "End Class" at bounding box center [1197, 17] width 69 height 21
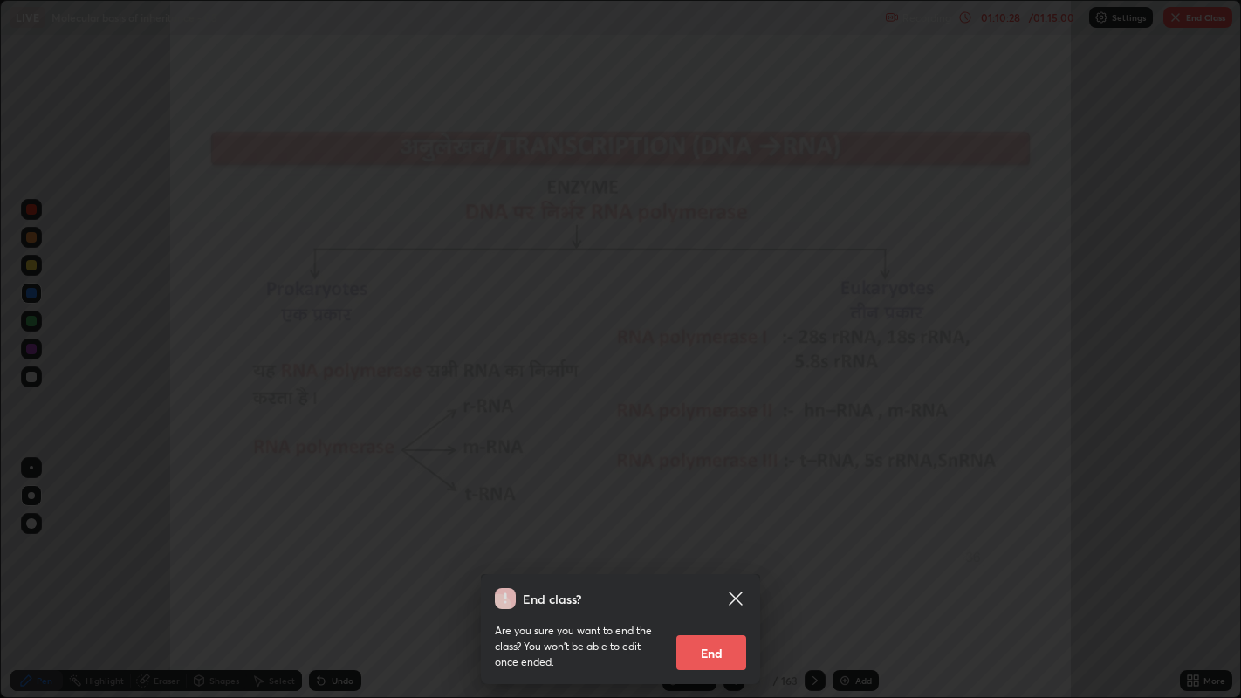
click at [735, 533] on button "End" at bounding box center [711, 652] width 70 height 35
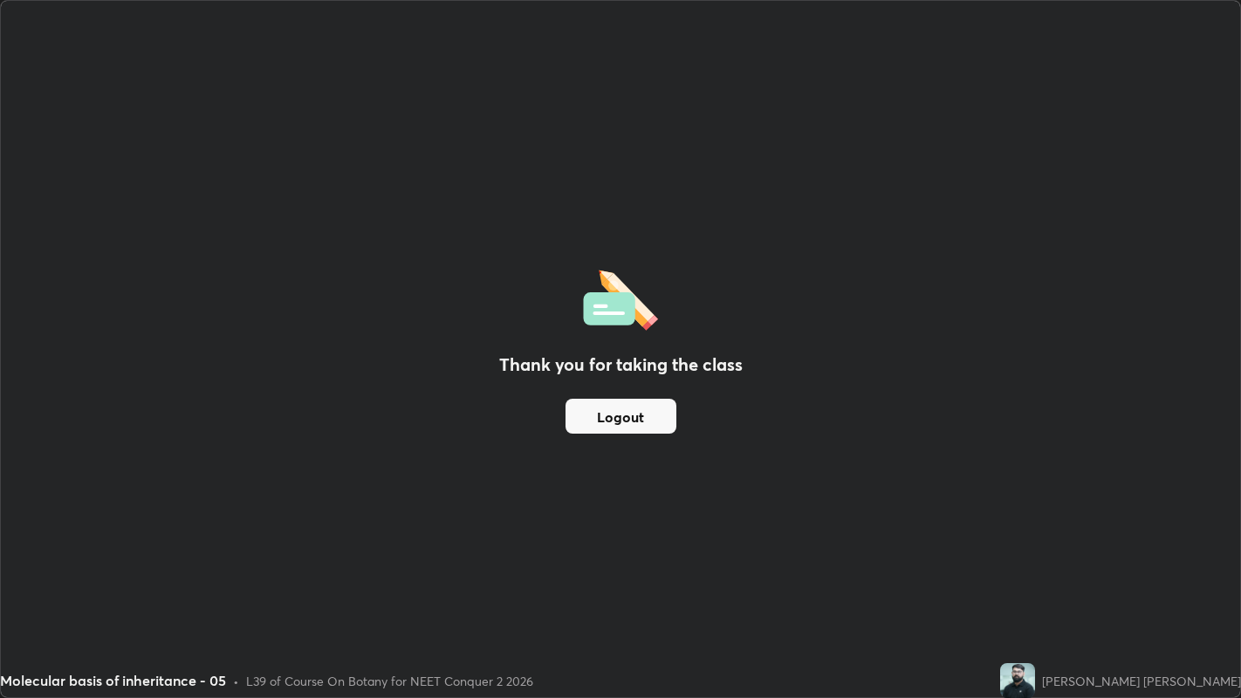
click at [1035, 533] on img at bounding box center [1017, 680] width 35 height 35
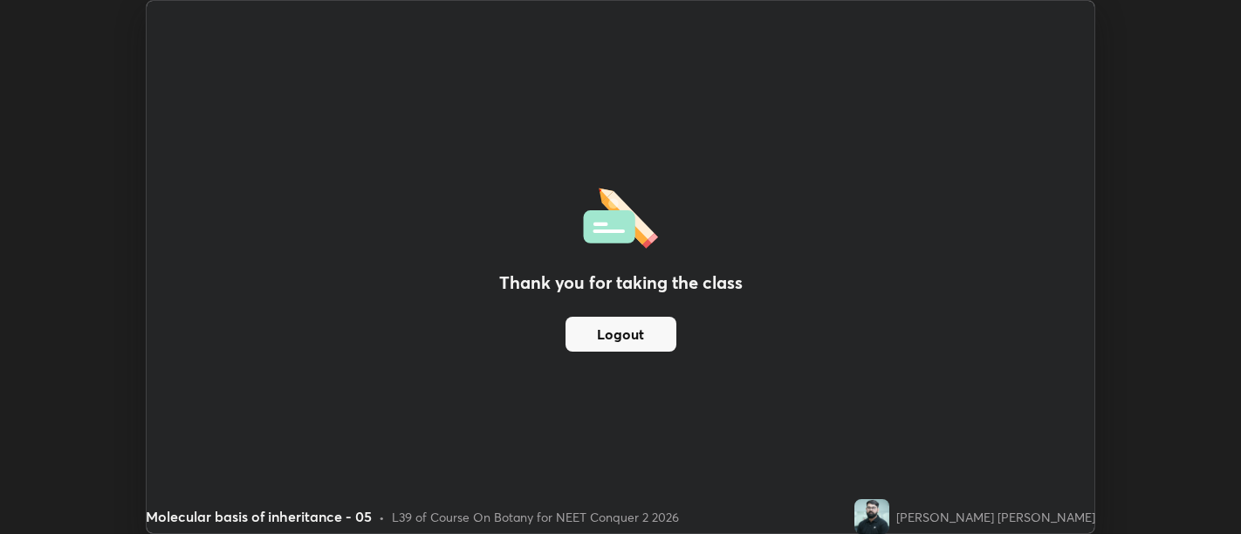
scroll to position [86708, 86002]
